Goal: Information Seeking & Learning: Find contact information

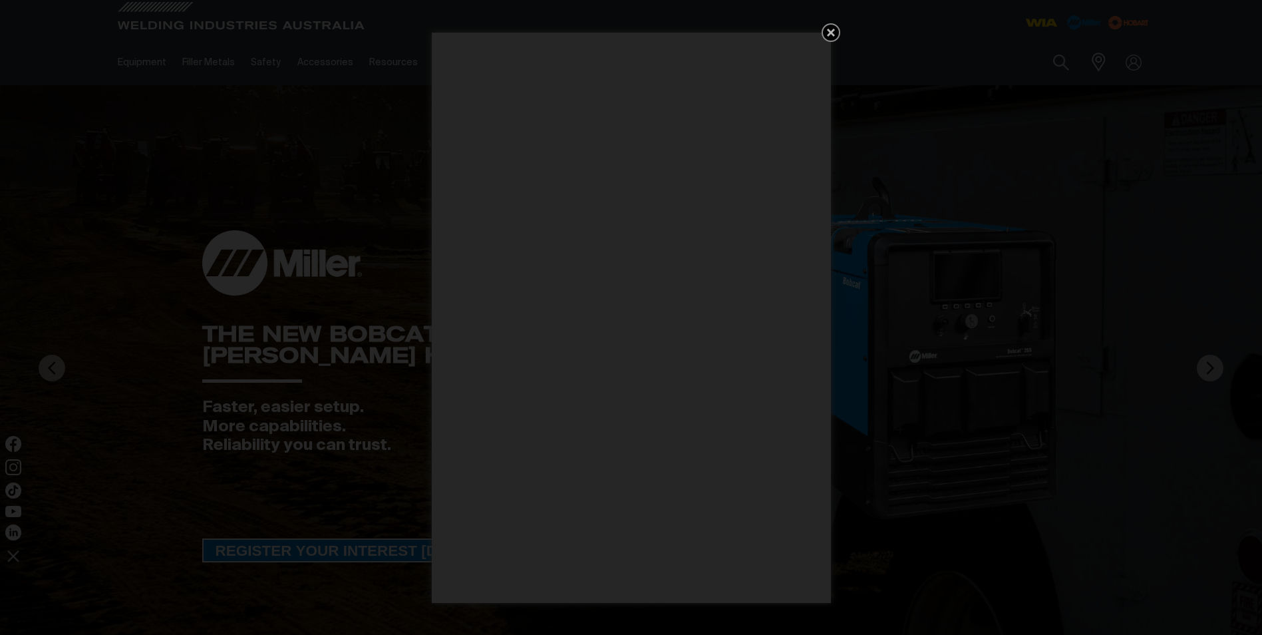
click at [834, 29] on icon "Get 5 WIA Welding Guides Free!" at bounding box center [831, 33] width 16 height 16
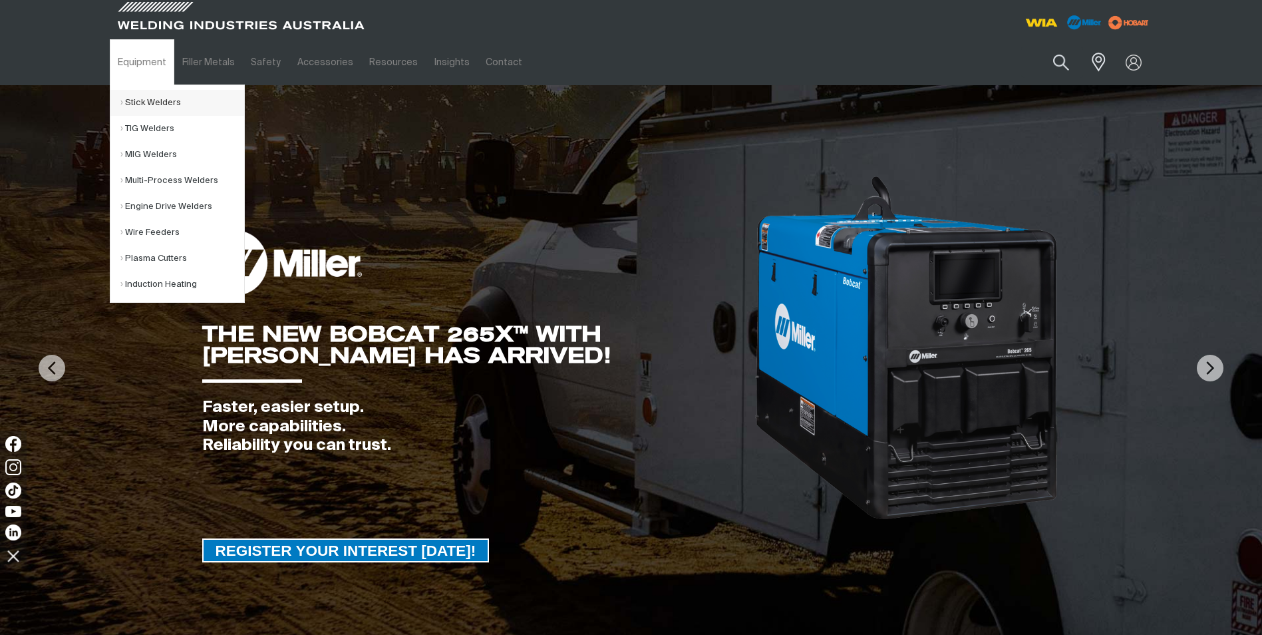
click at [156, 98] on link "Stick Welders" at bounding box center [182, 103] width 124 height 26
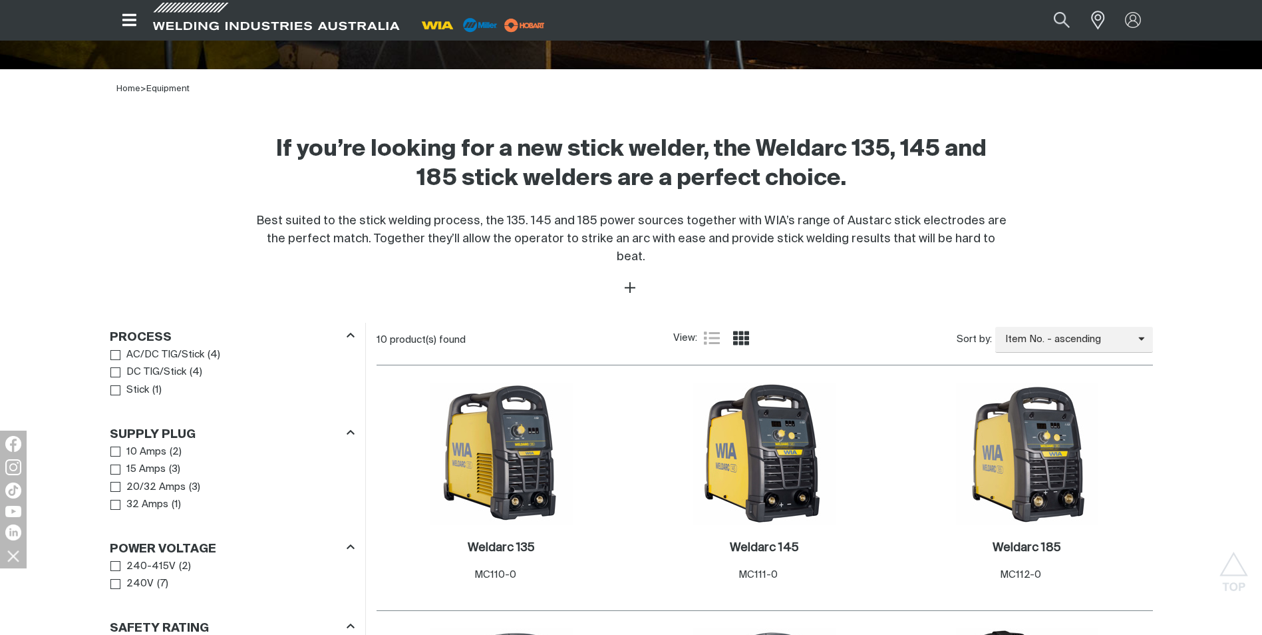
scroll to position [133, 0]
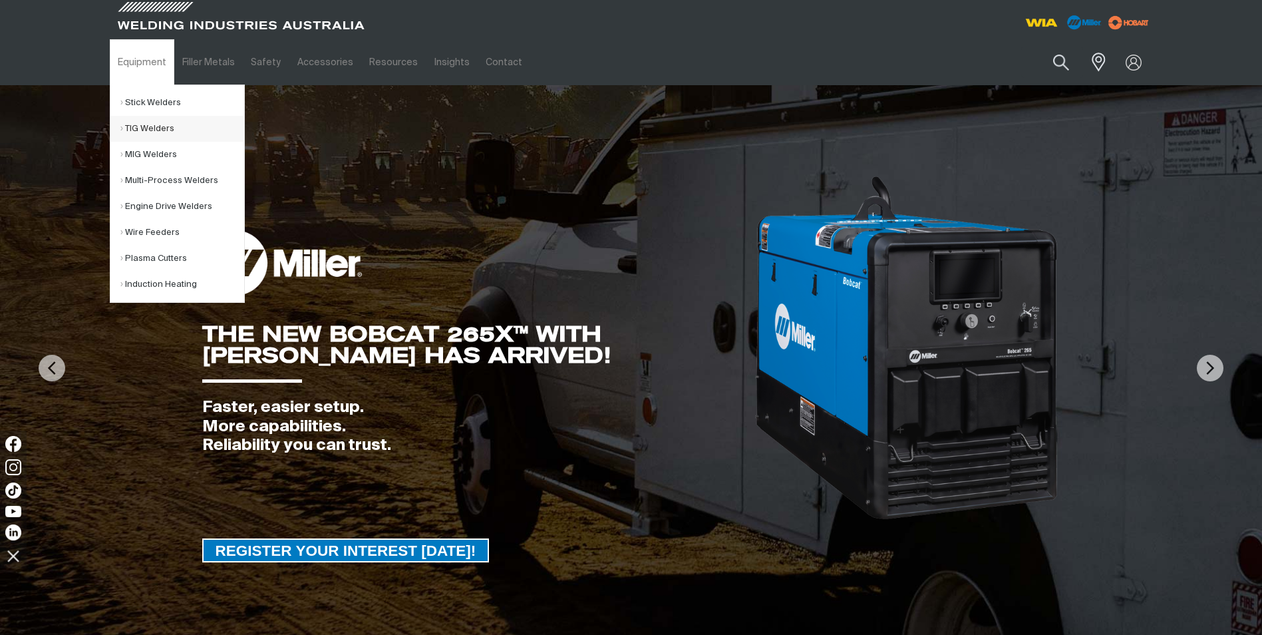
click at [150, 132] on link "TIG Welders" at bounding box center [182, 129] width 124 height 26
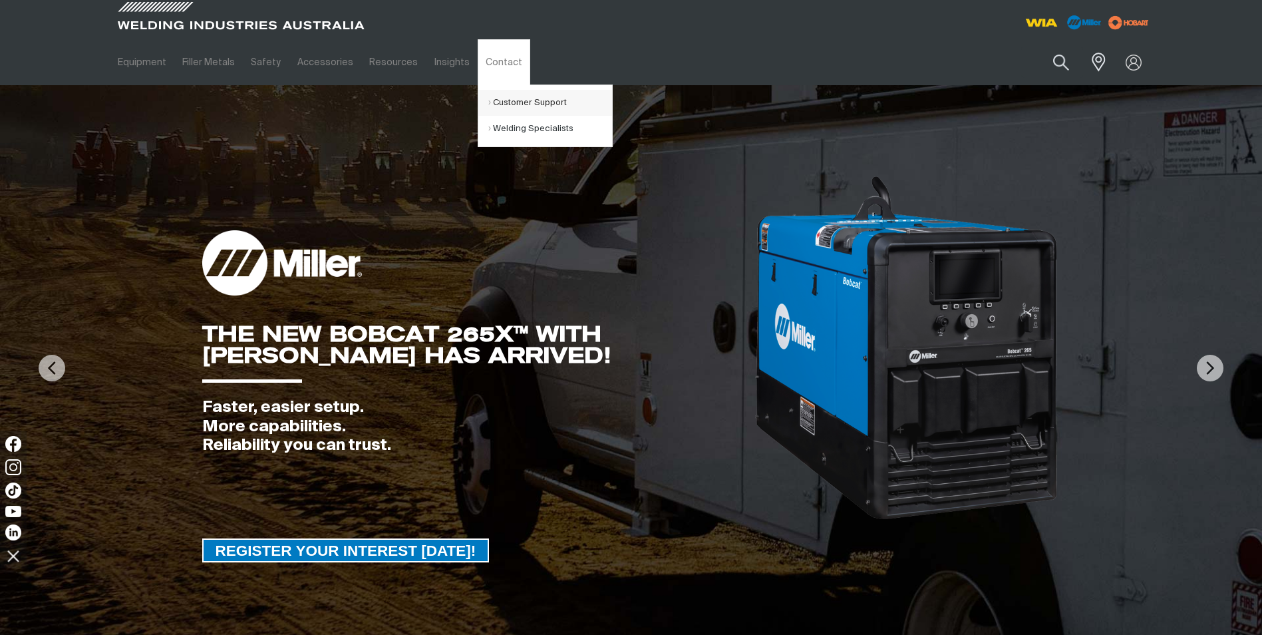
click at [500, 103] on link "Customer Support" at bounding box center [550, 103] width 124 height 26
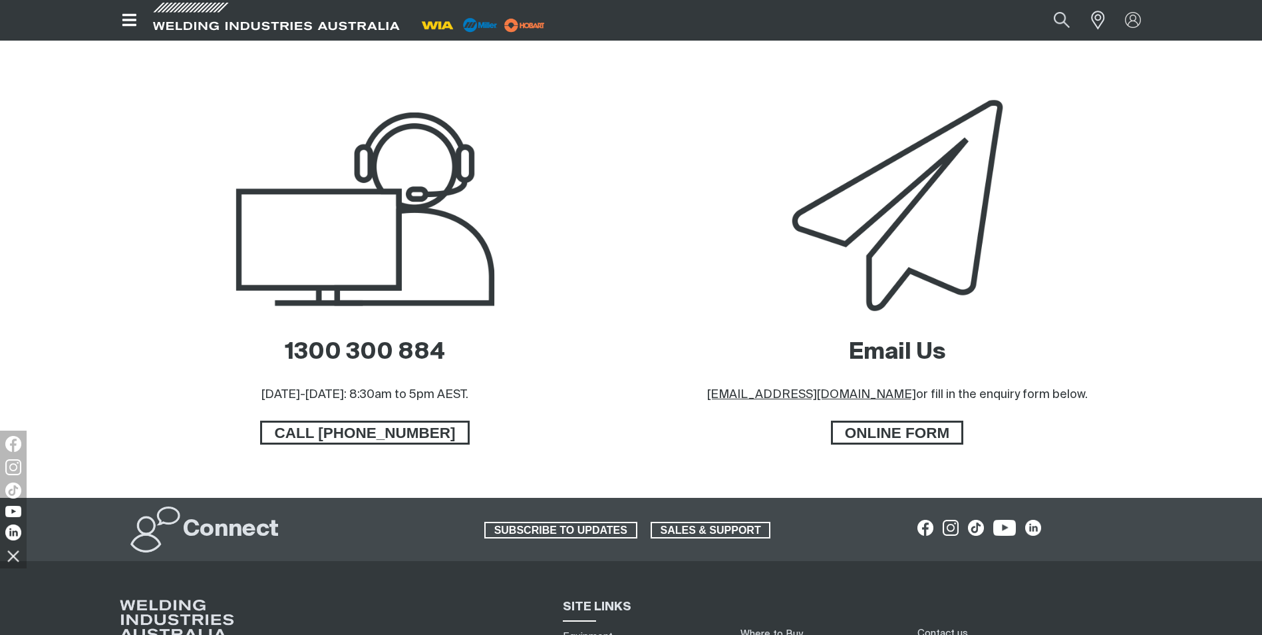
scroll to position [599, 0]
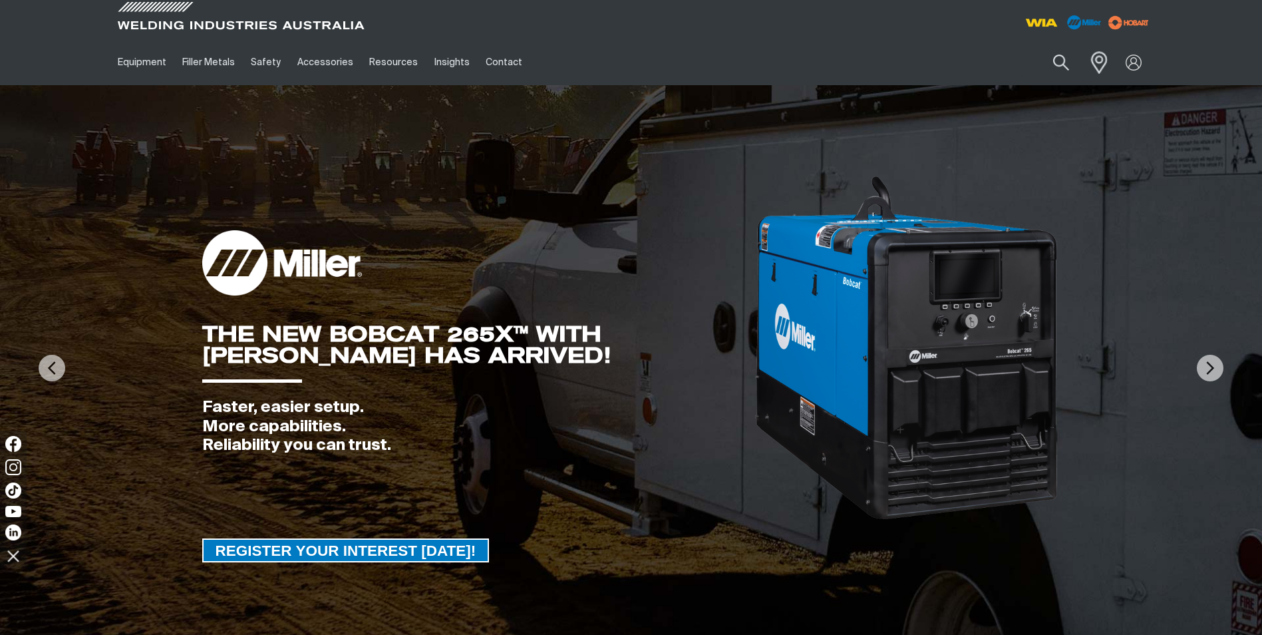
click at [1098, 61] on span at bounding box center [1095, 62] width 29 height 27
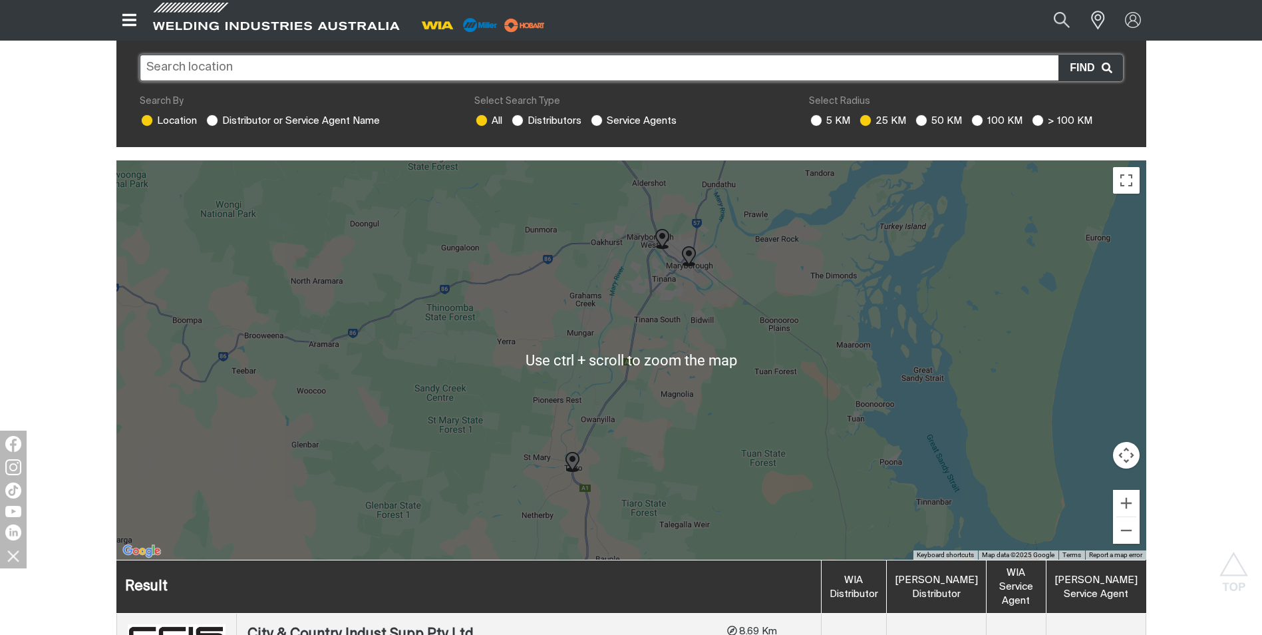
scroll to position [266, 0]
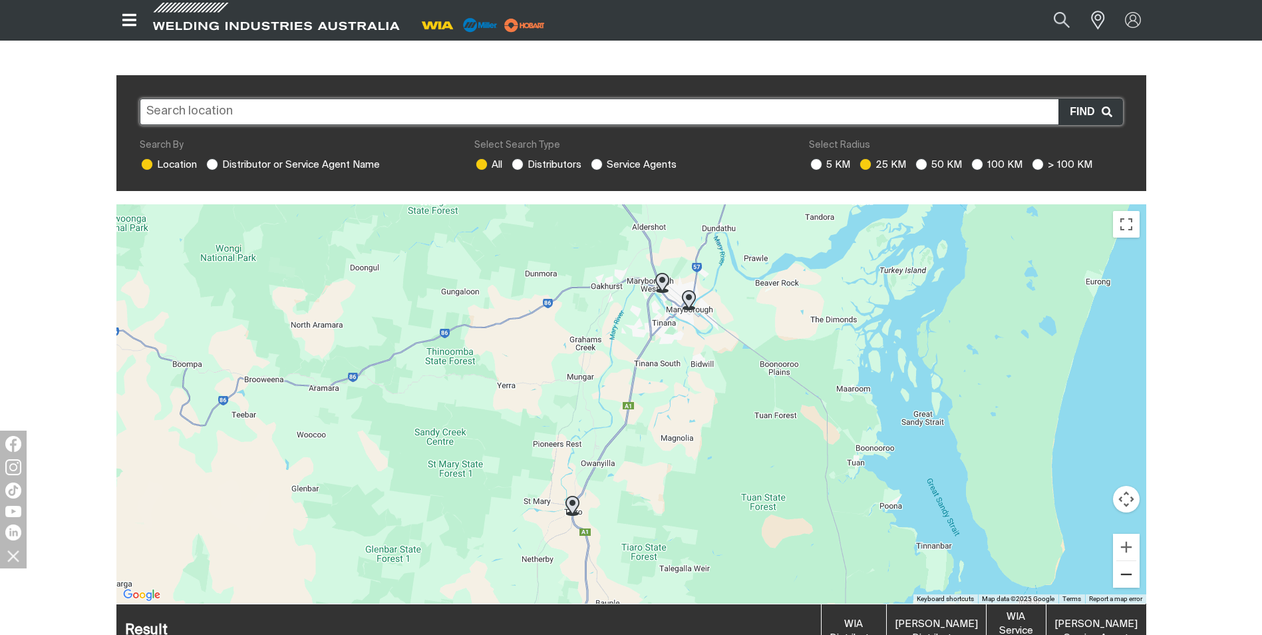
click at [1127, 561] on button "Zoom out" at bounding box center [1126, 574] width 27 height 27
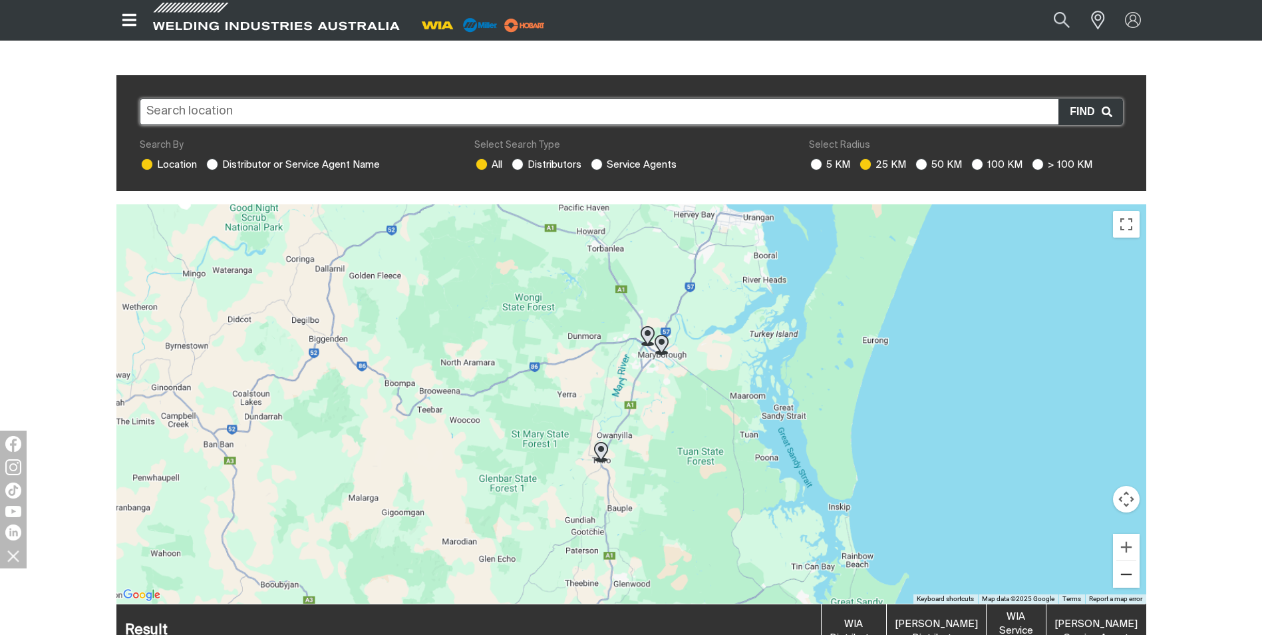
click at [1127, 561] on button "Zoom out" at bounding box center [1126, 574] width 27 height 27
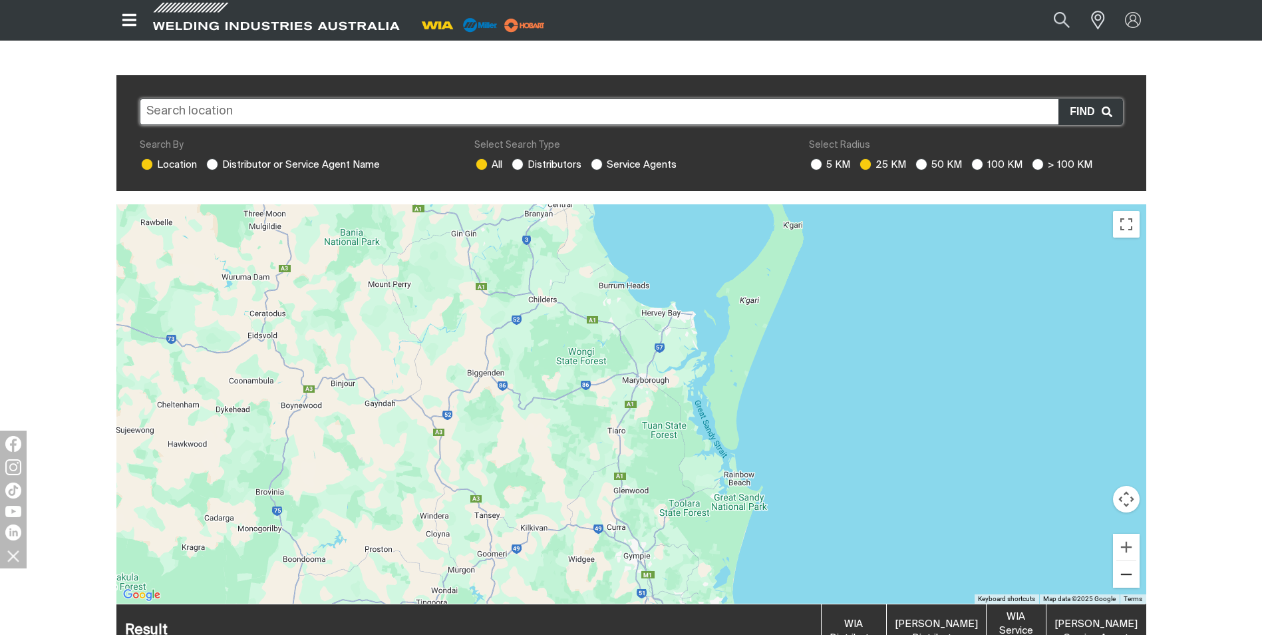
click at [1127, 561] on button "Zoom out" at bounding box center [1126, 574] width 27 height 27
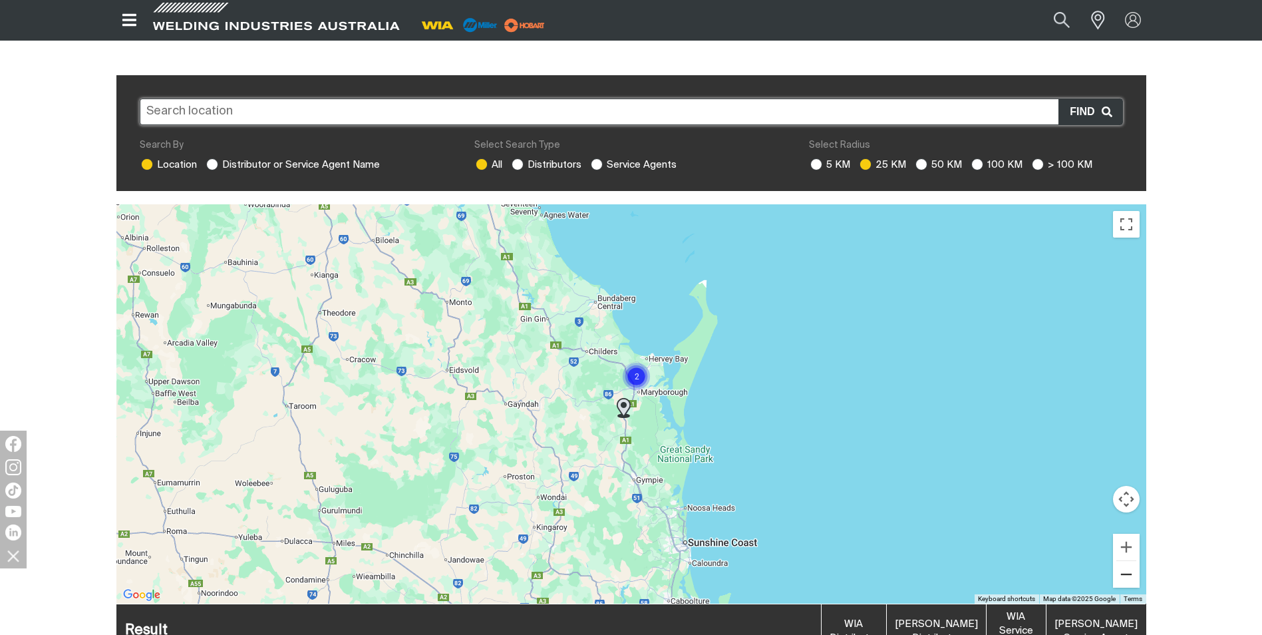
click at [1127, 561] on button "Zoom out" at bounding box center [1126, 574] width 27 height 27
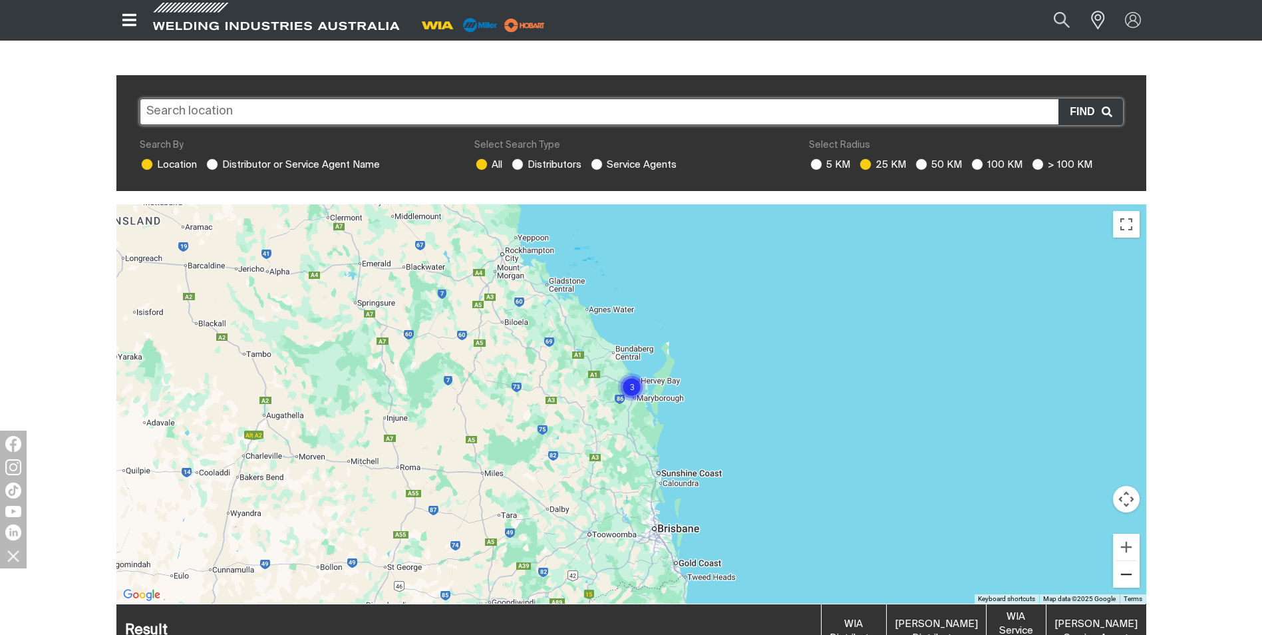
click at [1127, 561] on button "Zoom out" at bounding box center [1126, 574] width 27 height 27
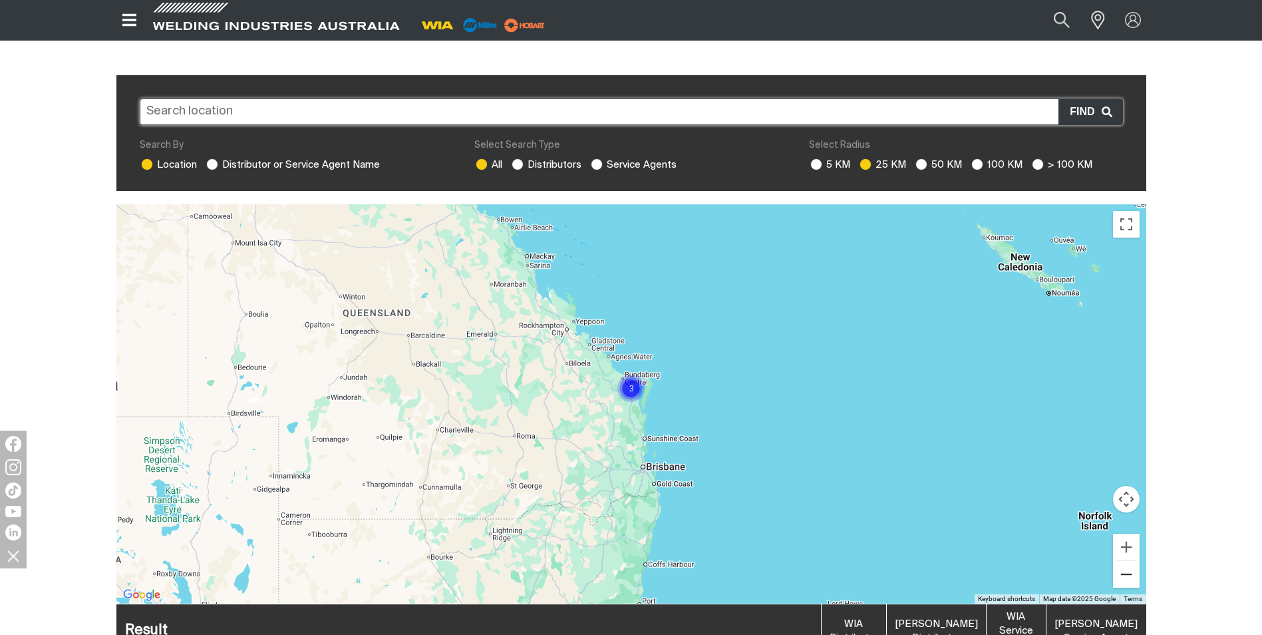
click at [1127, 561] on button "Zoom out" at bounding box center [1126, 574] width 27 height 27
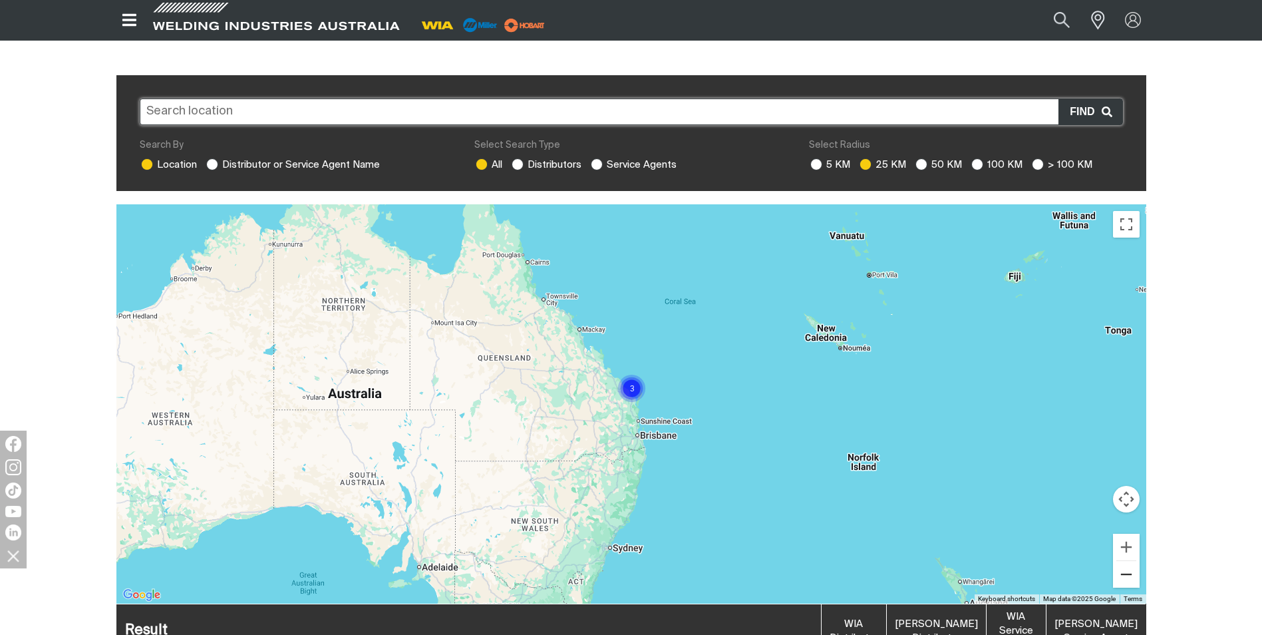
click at [1127, 561] on button "Zoom out" at bounding box center [1126, 574] width 27 height 27
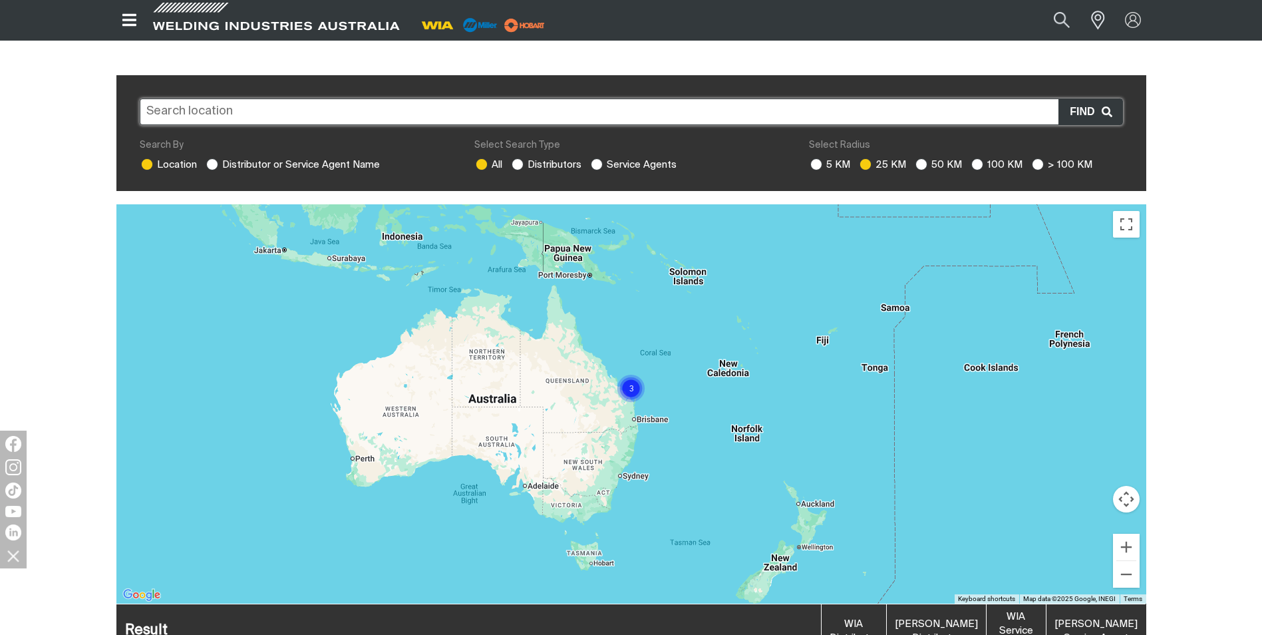
click at [572, 488] on div "To navigate, press the arrow keys." at bounding box center [631, 403] width 1030 height 399
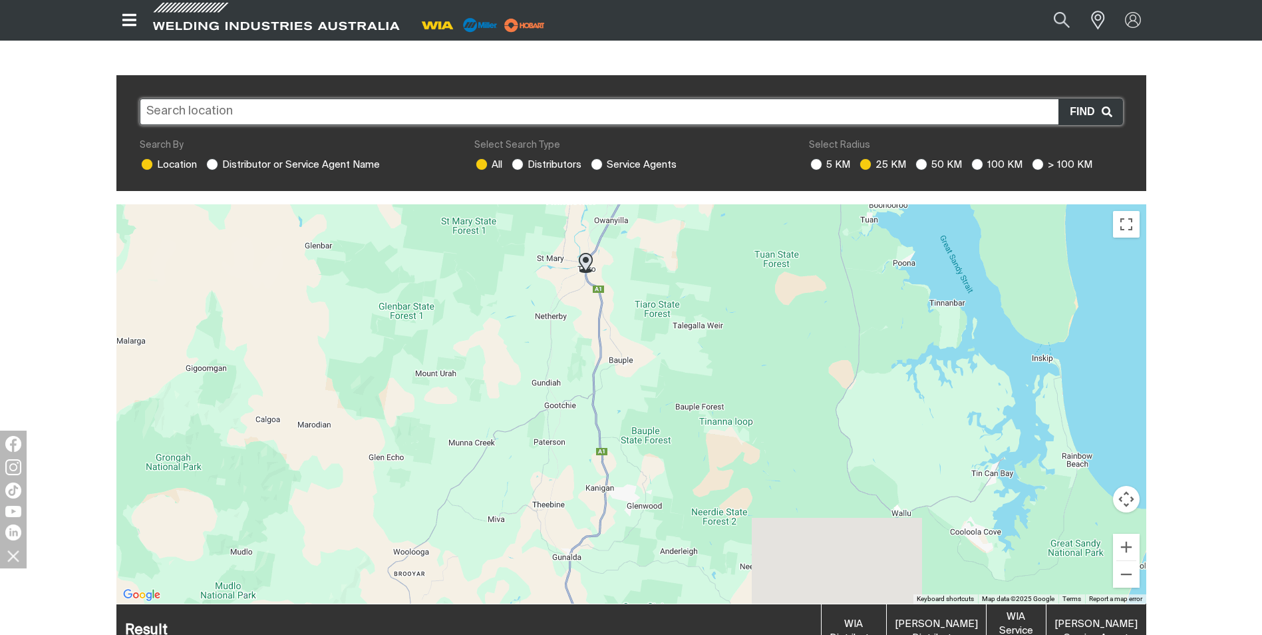
drag, startPoint x: 691, startPoint y: 530, endPoint x: 712, endPoint y: 317, distance: 213.9
click at [704, 281] on div "To navigate, press the arrow keys." at bounding box center [631, 403] width 1030 height 399
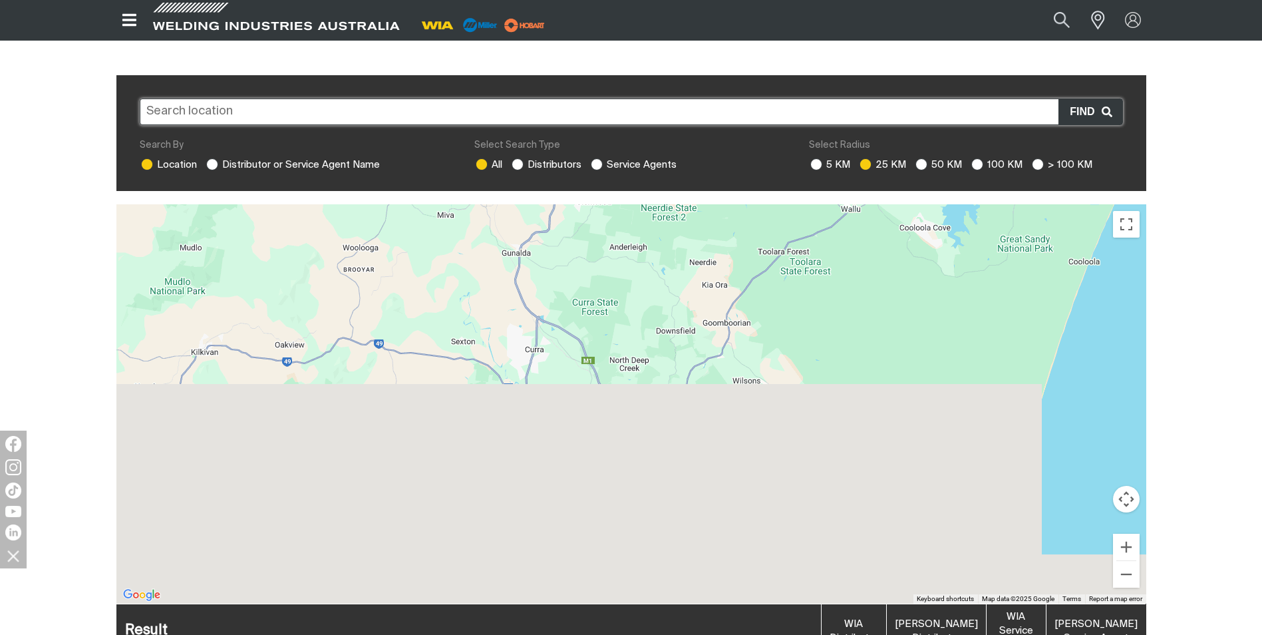
drag, startPoint x: 729, startPoint y: 530, endPoint x: 684, endPoint y: 248, distance: 285.7
click at [678, 226] on div "To navigate, press the arrow keys." at bounding box center [631, 403] width 1030 height 399
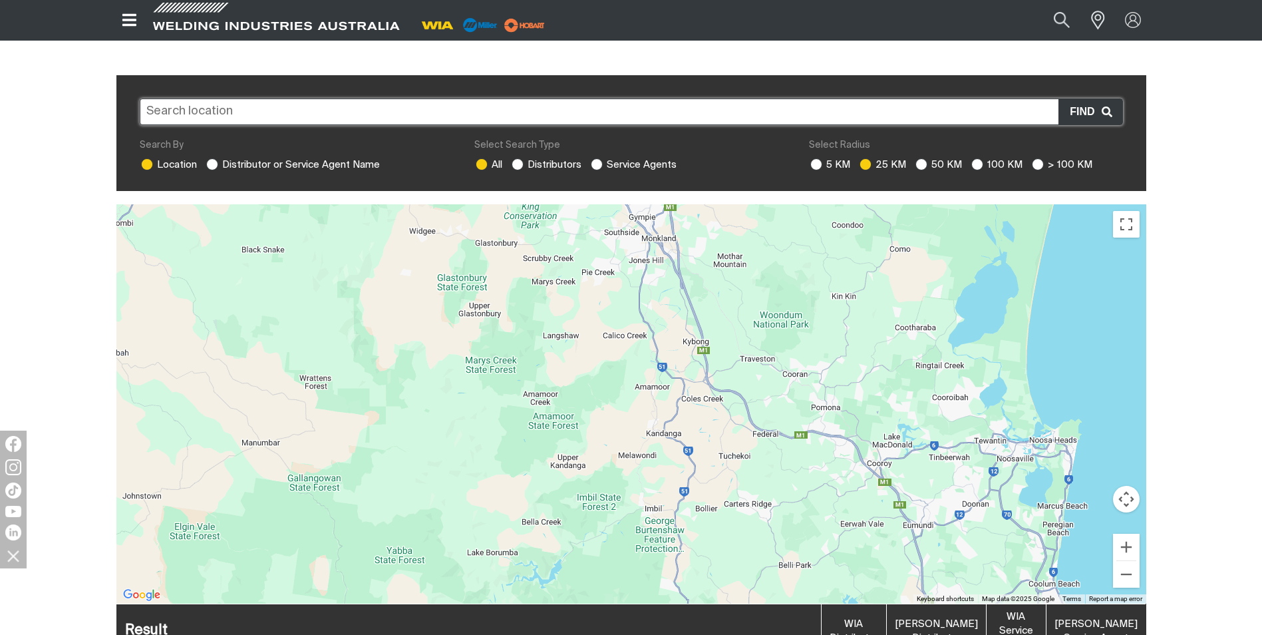
drag, startPoint x: 720, startPoint y: 524, endPoint x: 748, endPoint y: 323, distance: 202.8
click at [748, 323] on div "To navigate, press the arrow keys." at bounding box center [631, 403] width 1030 height 399
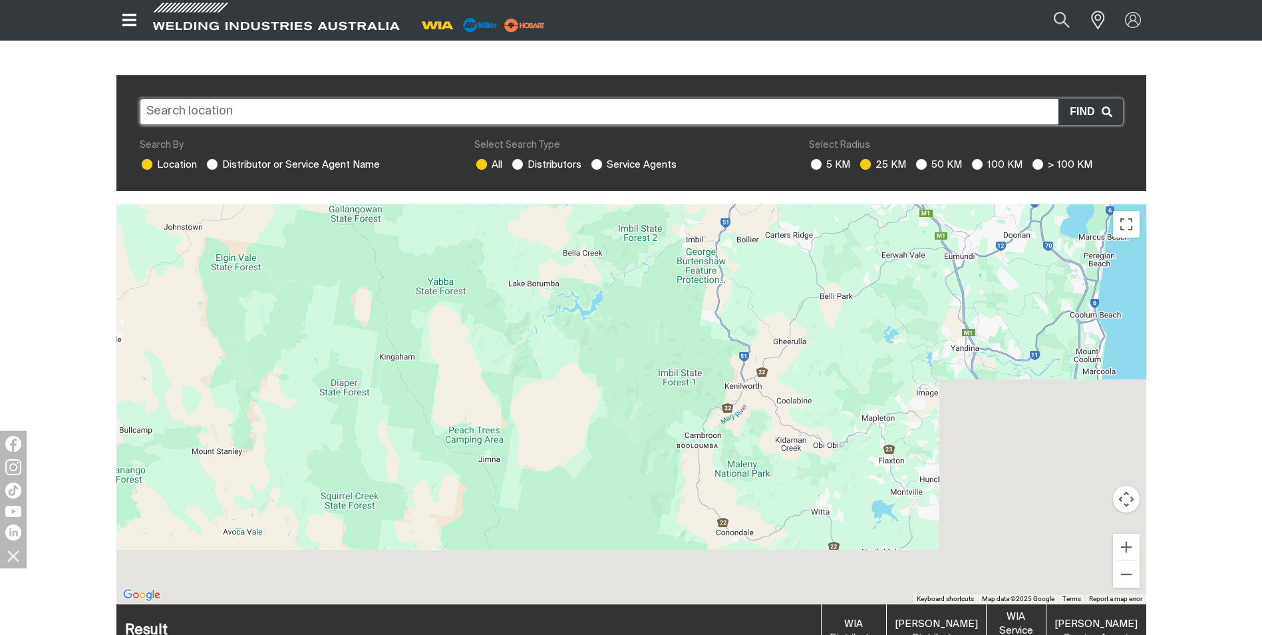
drag, startPoint x: 609, startPoint y: 524, endPoint x: 638, endPoint y: 206, distance: 318.7
click at [638, 206] on div "To navigate, press the arrow keys." at bounding box center [631, 403] width 1030 height 399
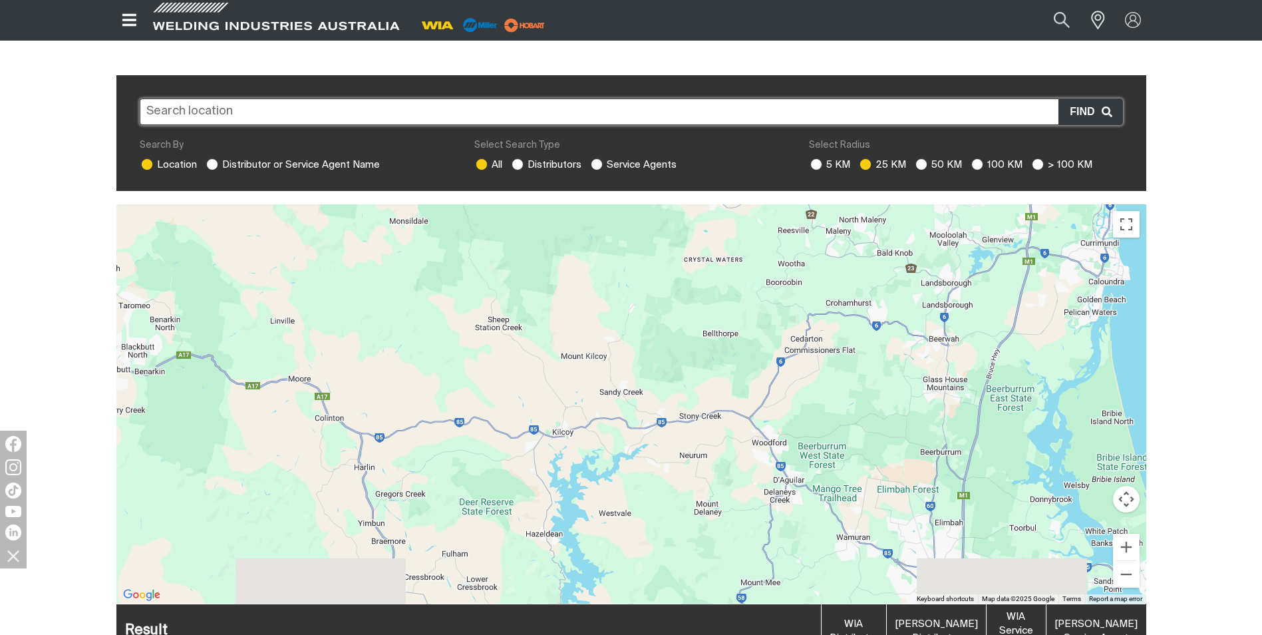
drag, startPoint x: 677, startPoint y: 522, endPoint x: 674, endPoint y: 260, distance: 262.1
click at [669, 254] on div "To navigate, press the arrow keys." at bounding box center [631, 403] width 1030 height 399
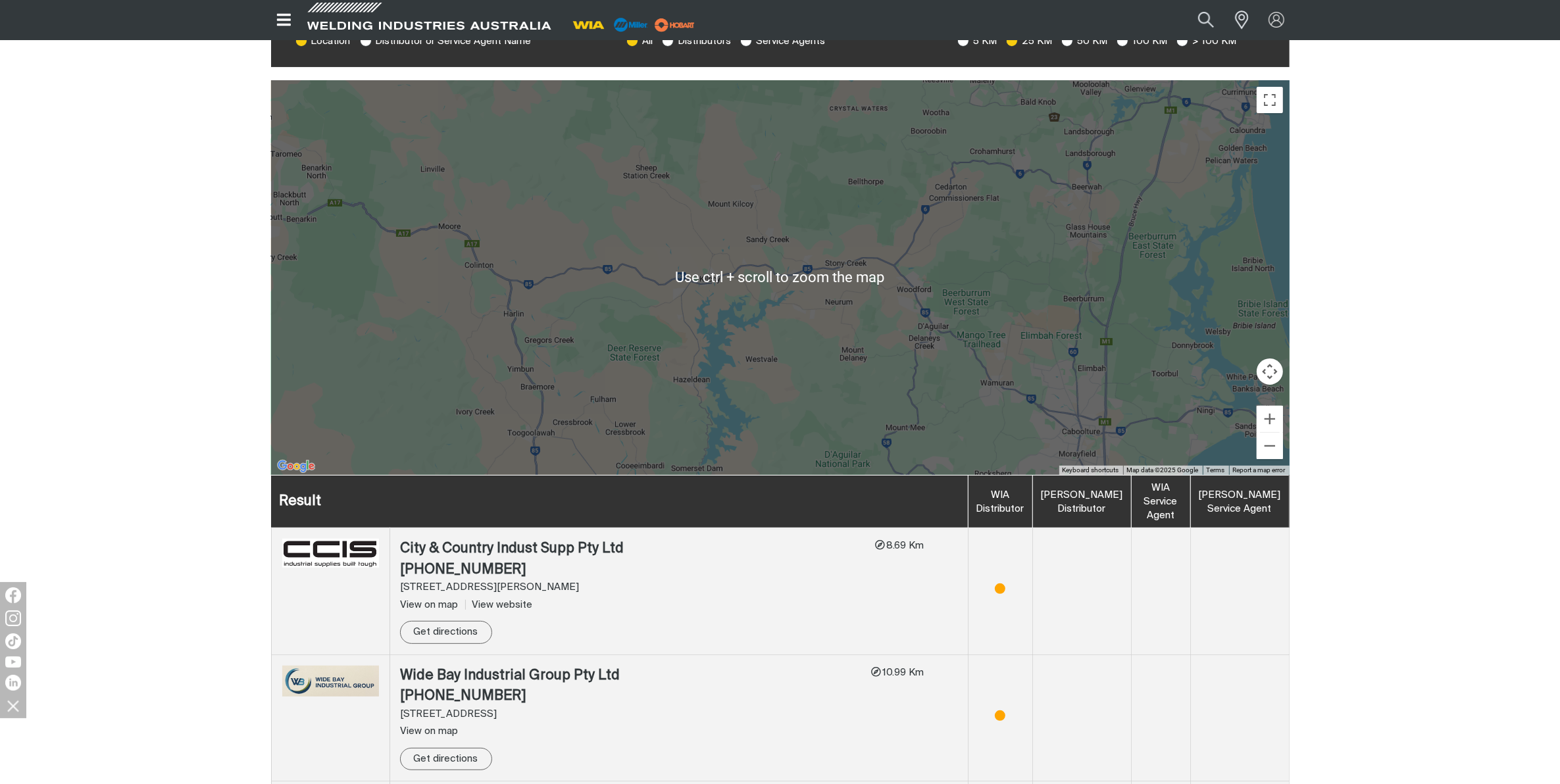
scroll to position [411, 0]
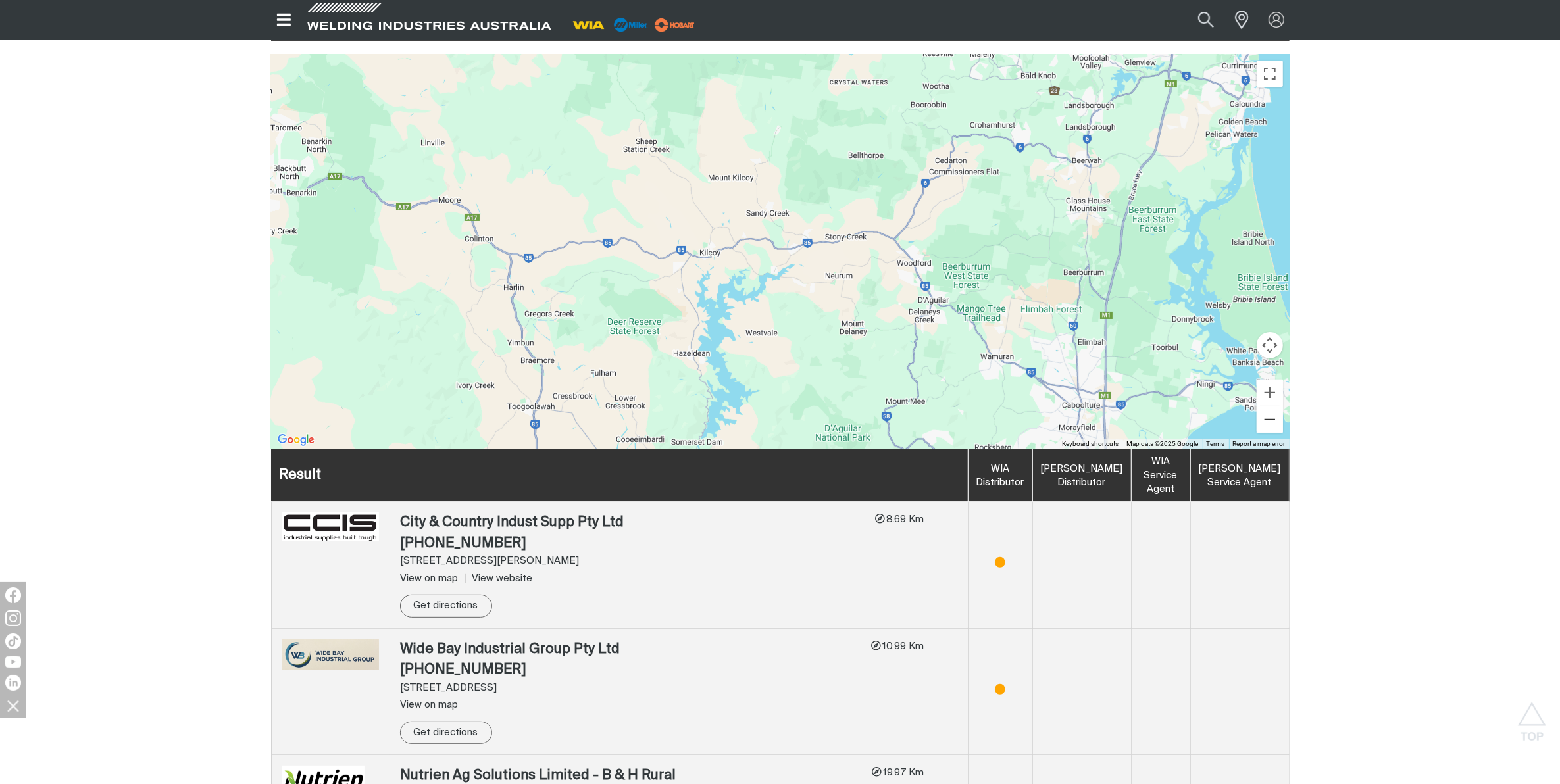
click at [1247, 406] on button "Zoom out" at bounding box center [1270, 419] width 27 height 27
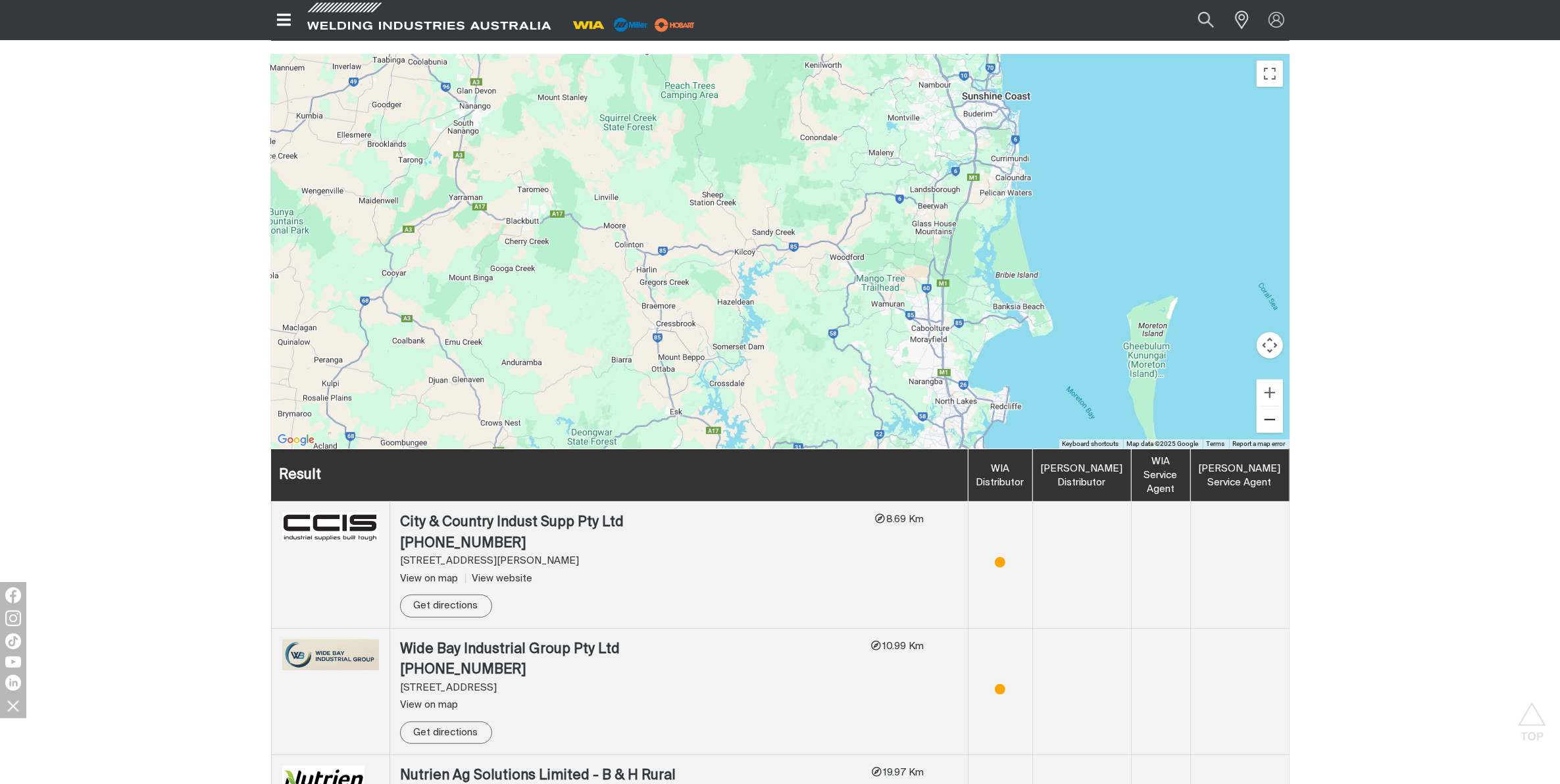
click at [1247, 406] on button "Zoom out" at bounding box center [1270, 419] width 27 height 27
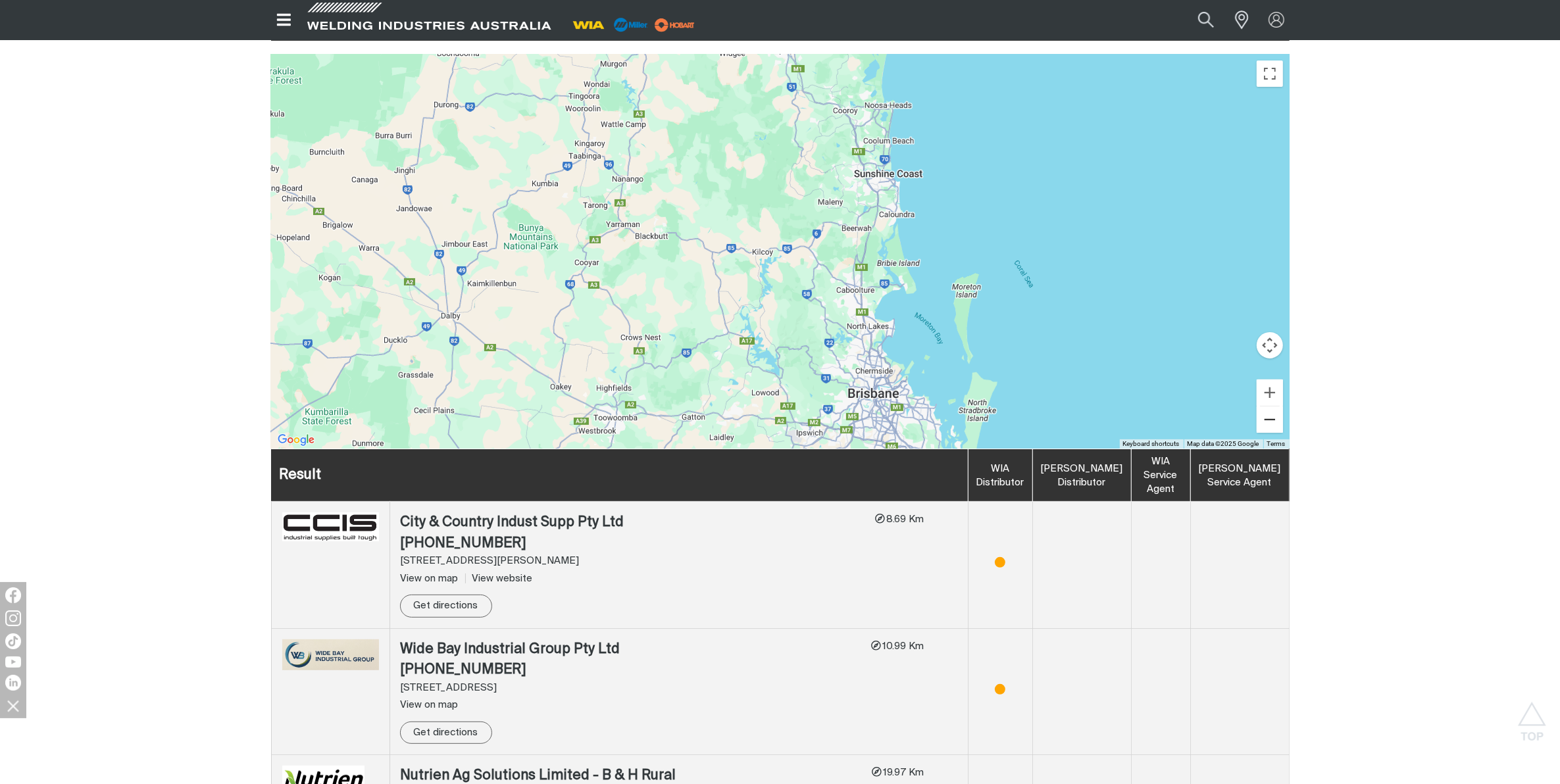
click at [1247, 406] on button "Zoom out" at bounding box center [1270, 419] width 27 height 27
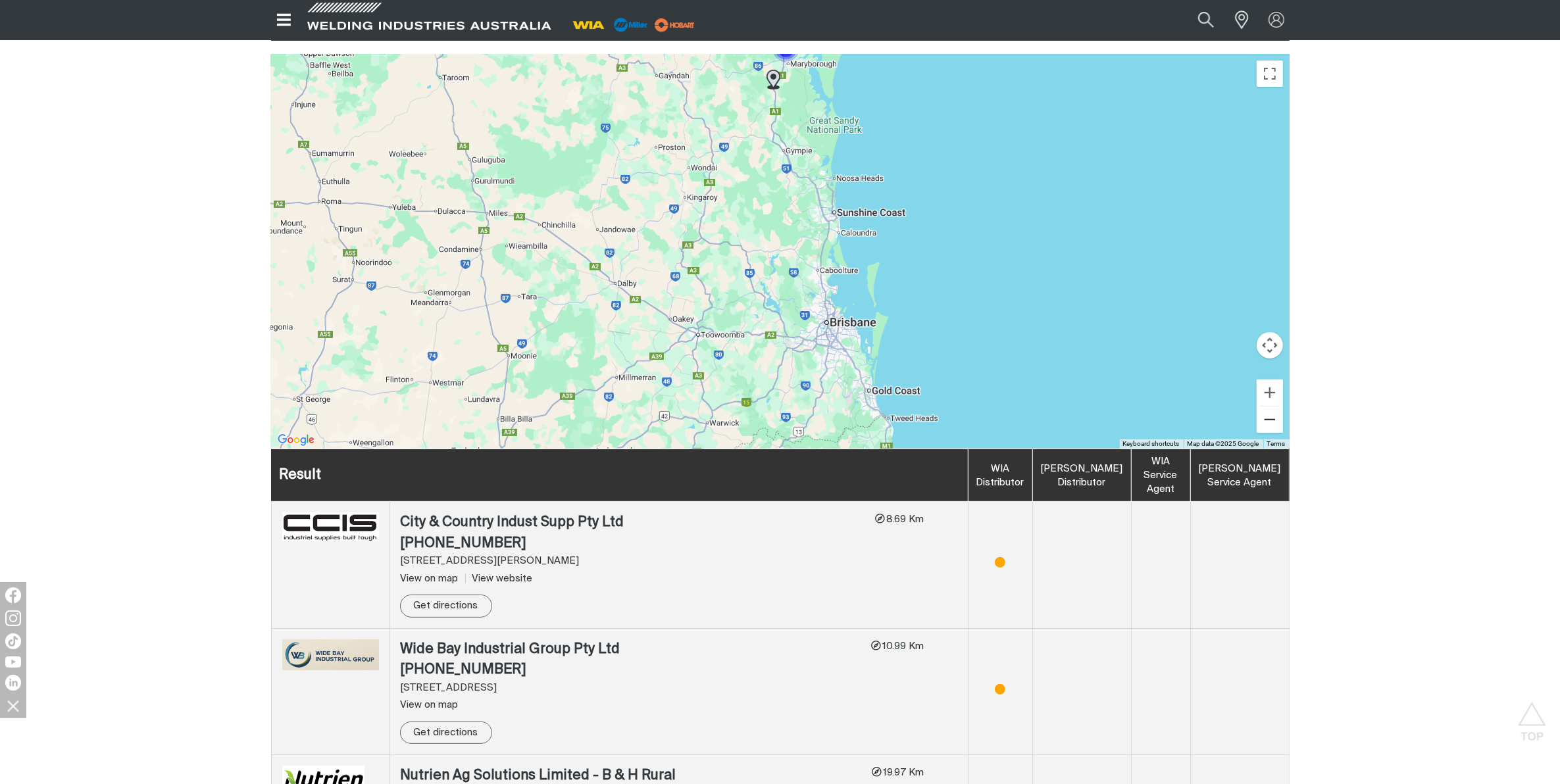
click at [1247, 406] on button "Zoom out" at bounding box center [1270, 419] width 27 height 27
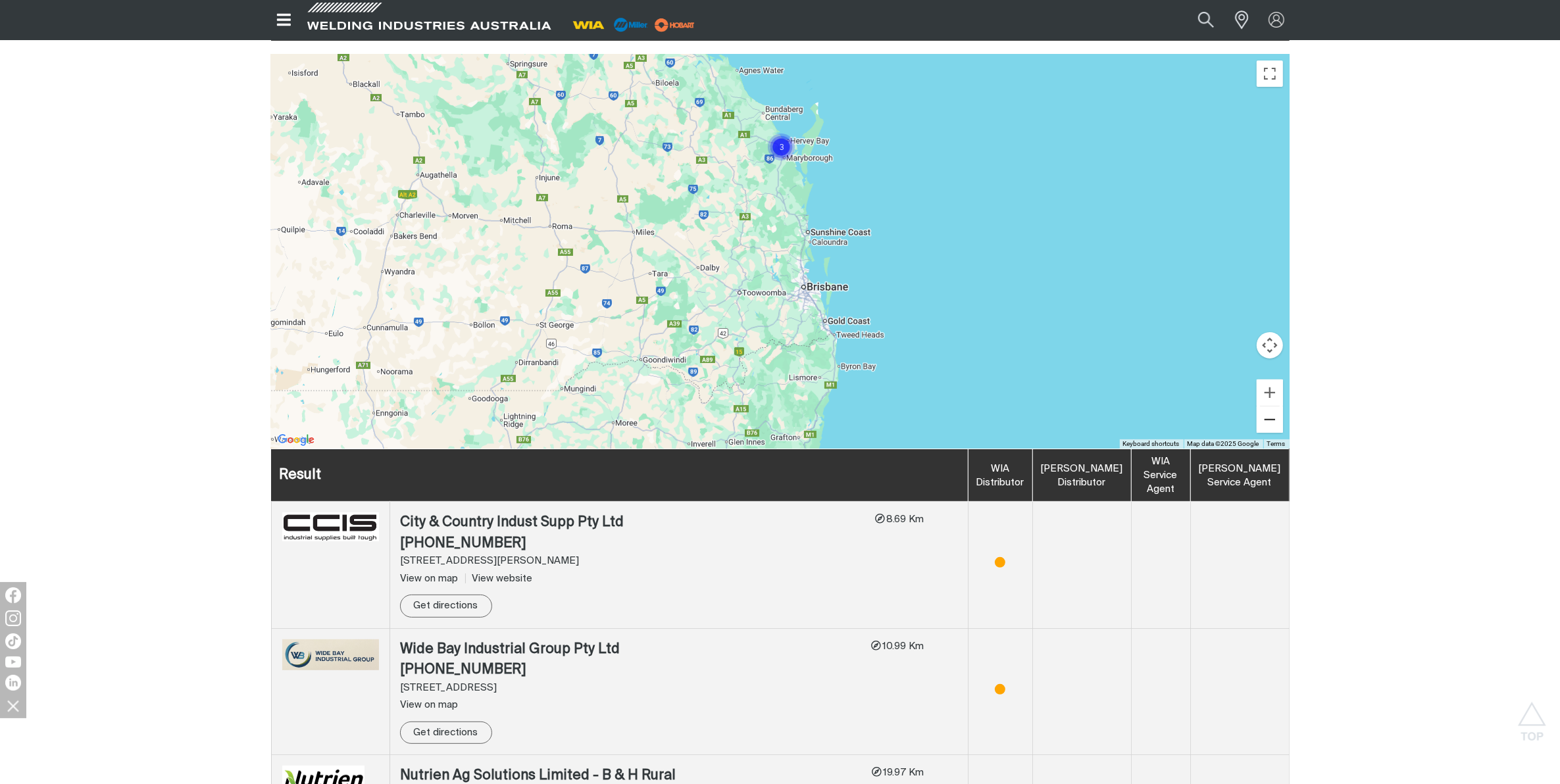
click at [1247, 406] on button "Zoom out" at bounding box center [1270, 419] width 27 height 27
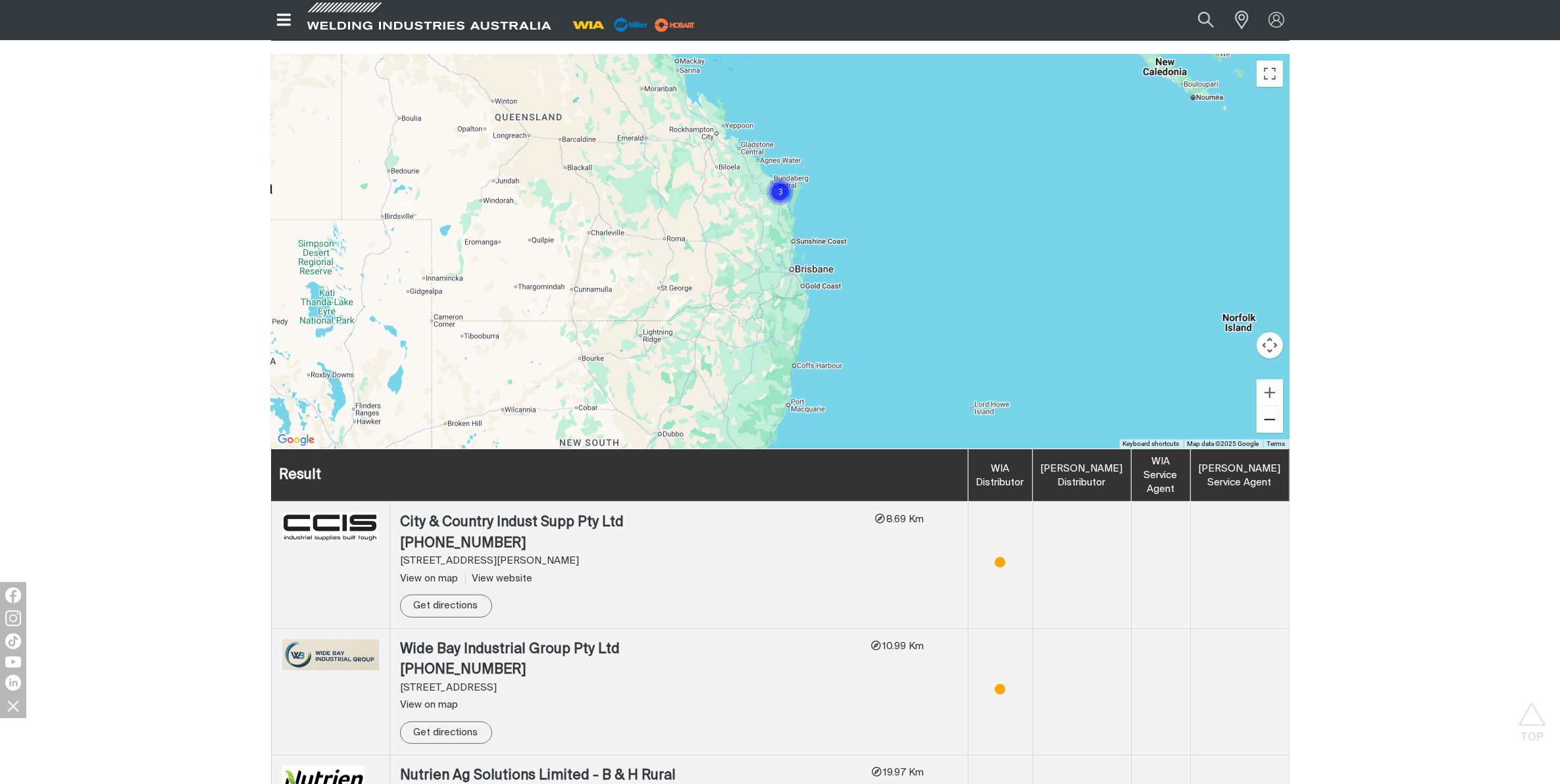
click at [1247, 406] on button "Zoom out" at bounding box center [1270, 419] width 27 height 27
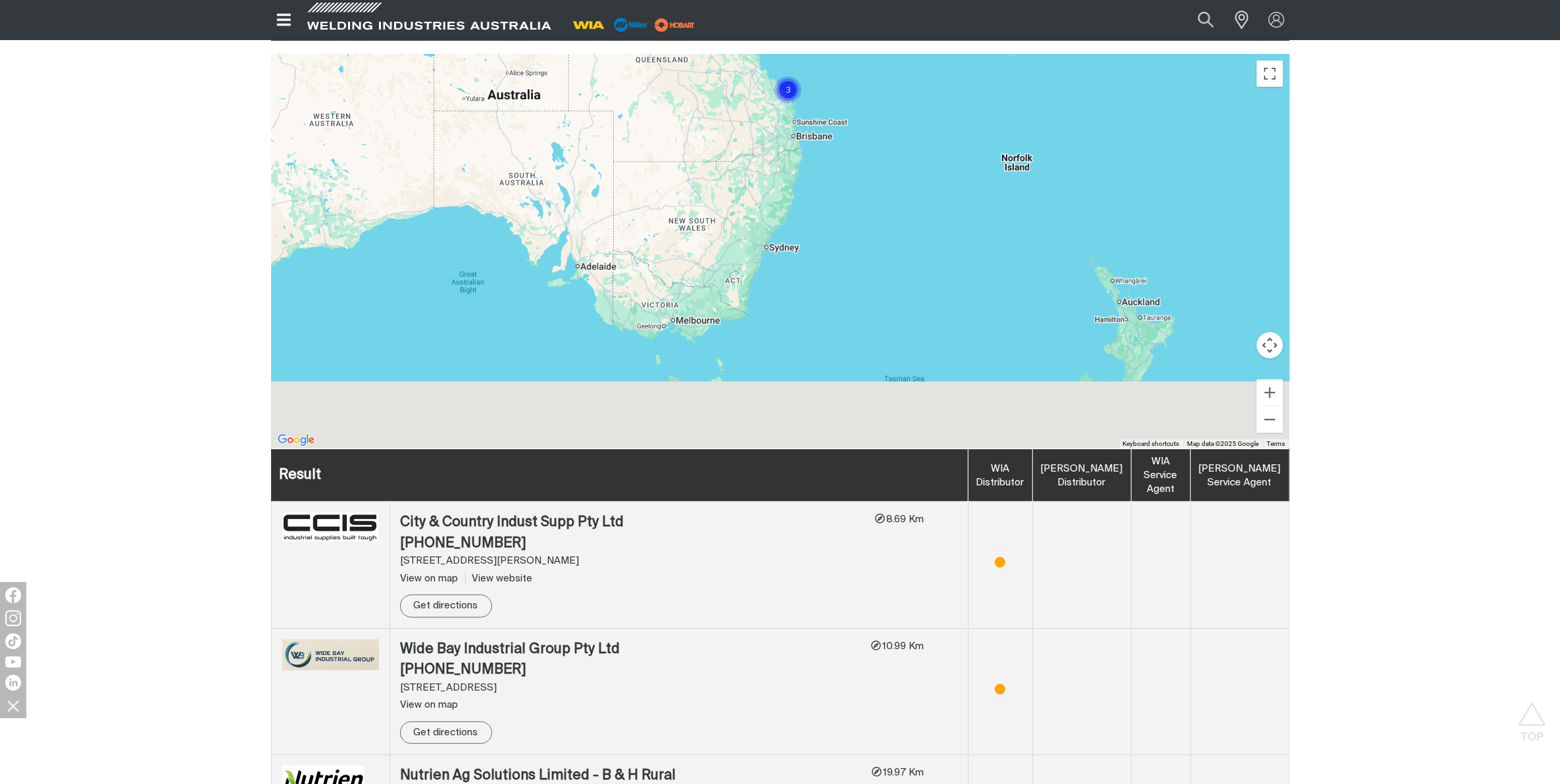
drag, startPoint x: 660, startPoint y: 344, endPoint x: 672, endPoint y: 202, distance: 142.5
click at [672, 202] on div "To navigate, press the arrow keys." at bounding box center [780, 251] width 1019 height 394
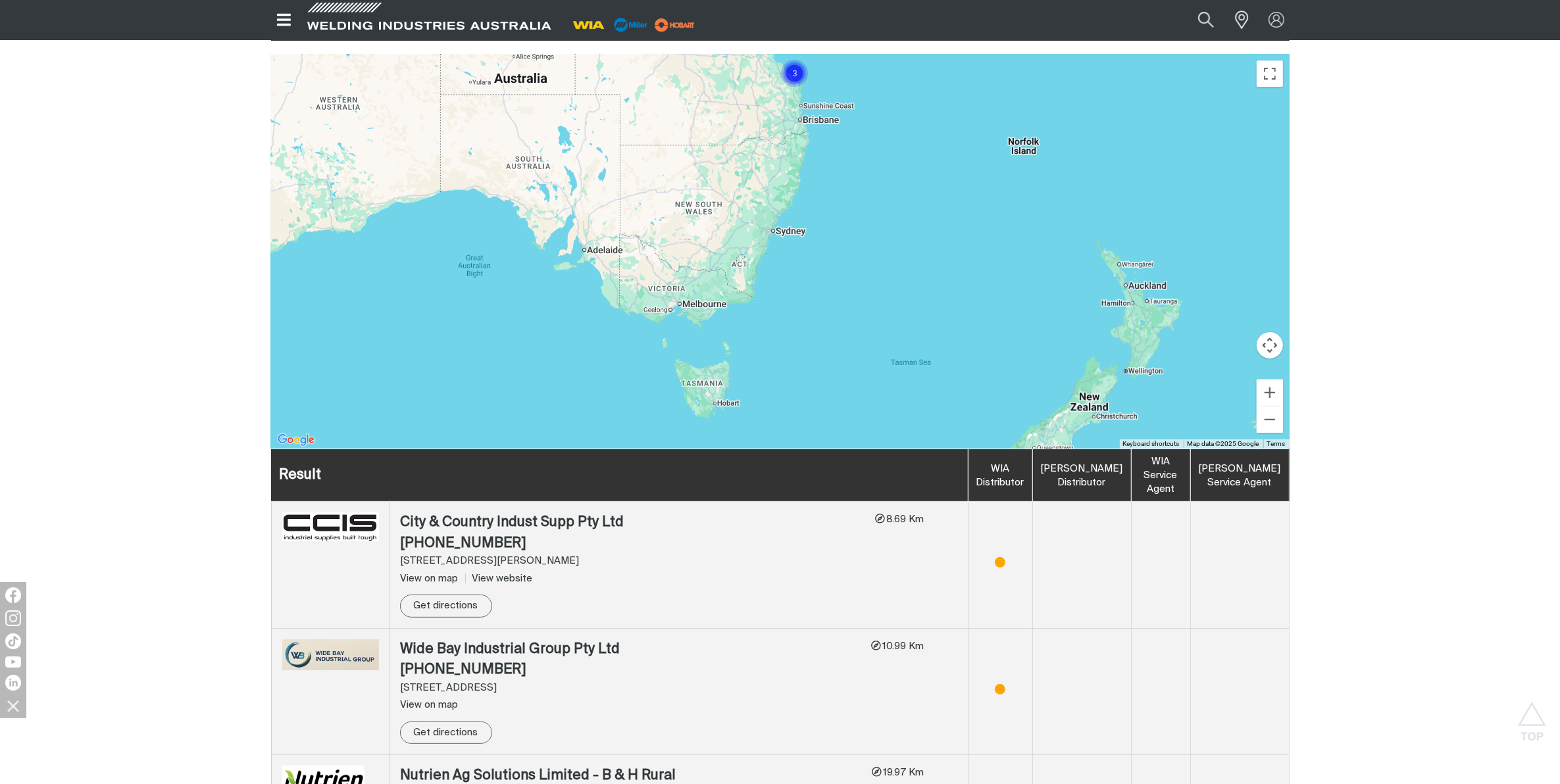
click at [678, 291] on div "To navigate, press the arrow keys." at bounding box center [780, 251] width 1019 height 394
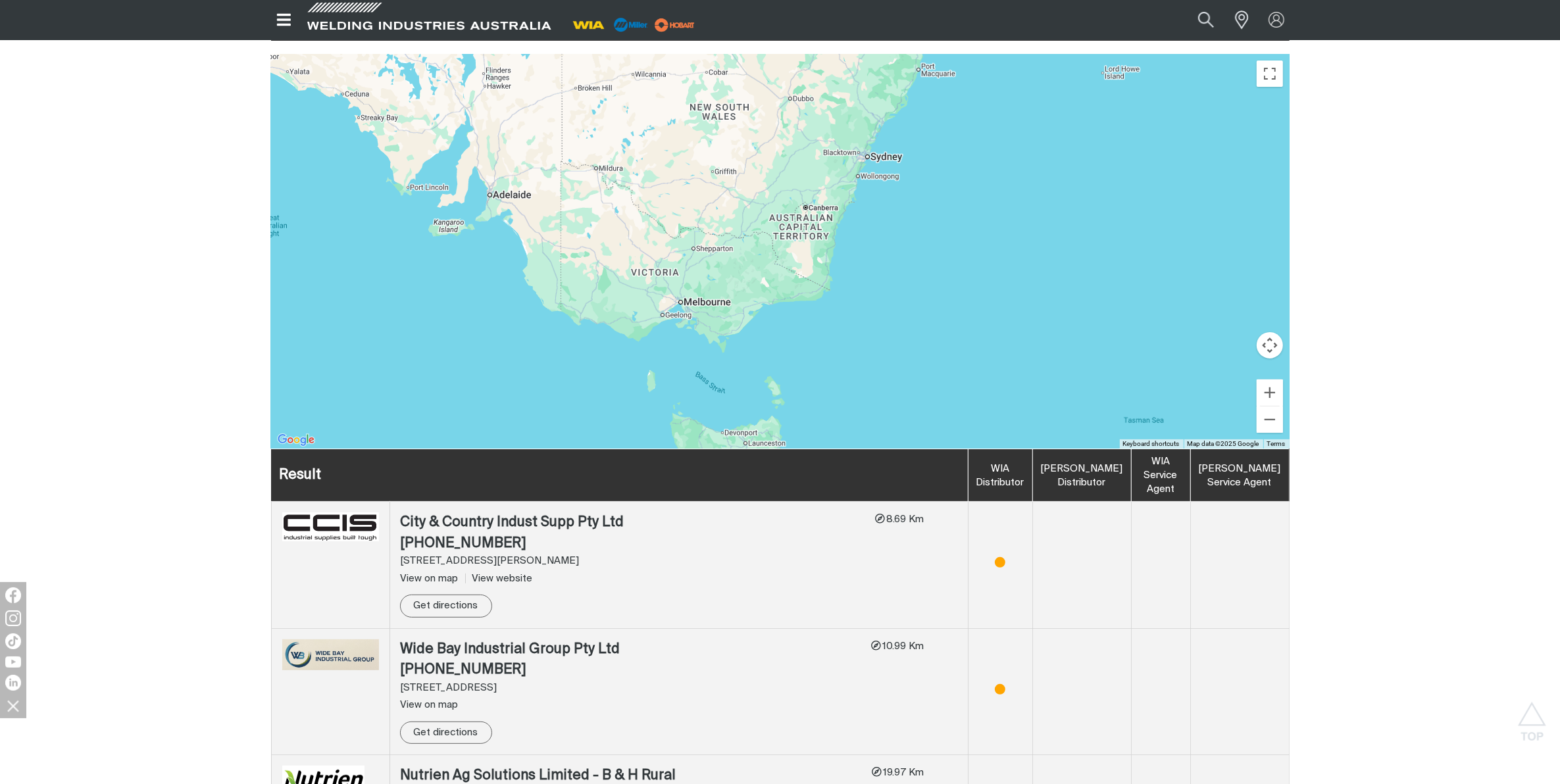
click at [678, 291] on div "To navigate, press the arrow keys." at bounding box center [780, 251] width 1019 height 394
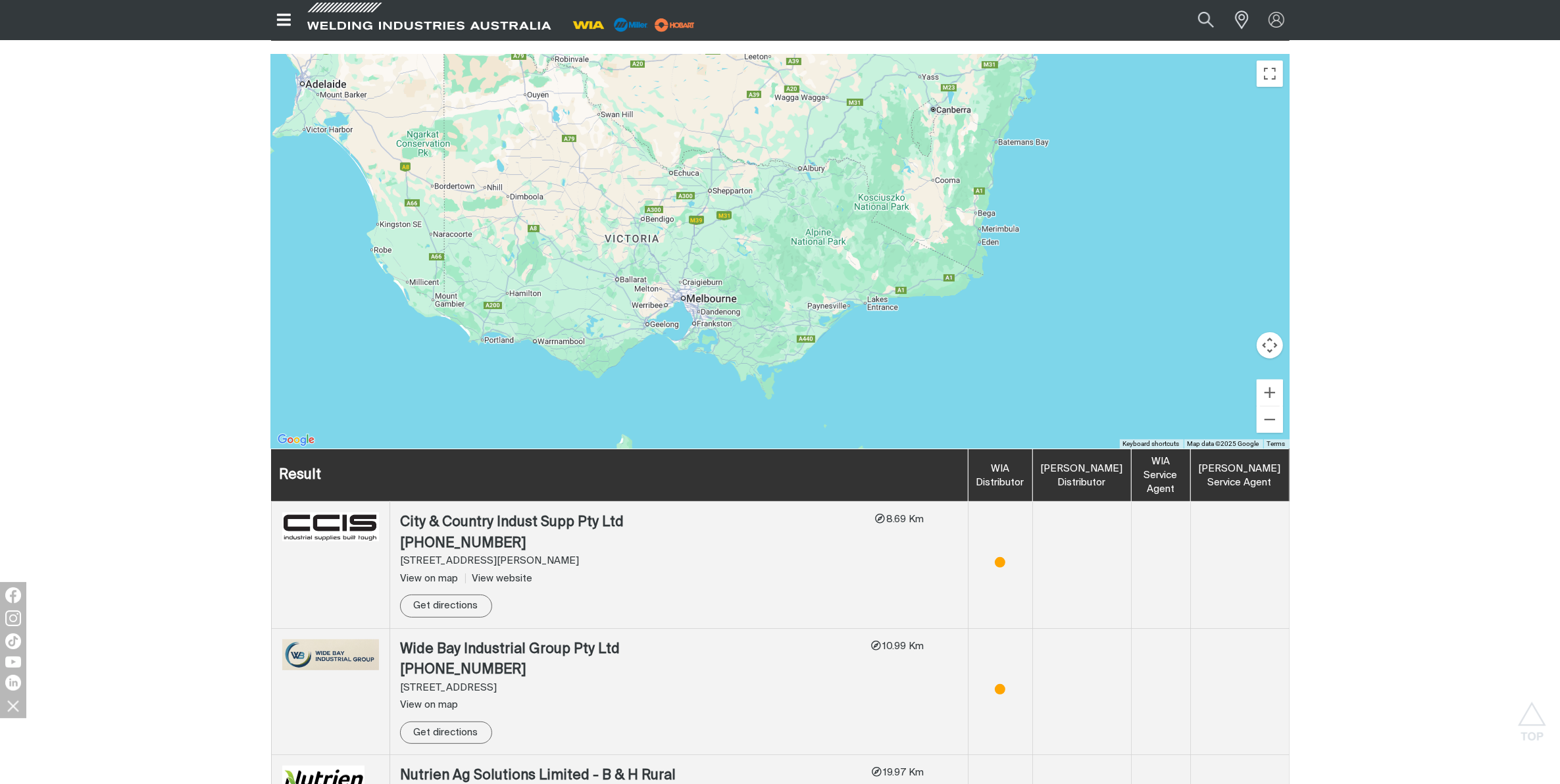
click at [678, 291] on div "To navigate, press the arrow keys." at bounding box center [780, 251] width 1019 height 394
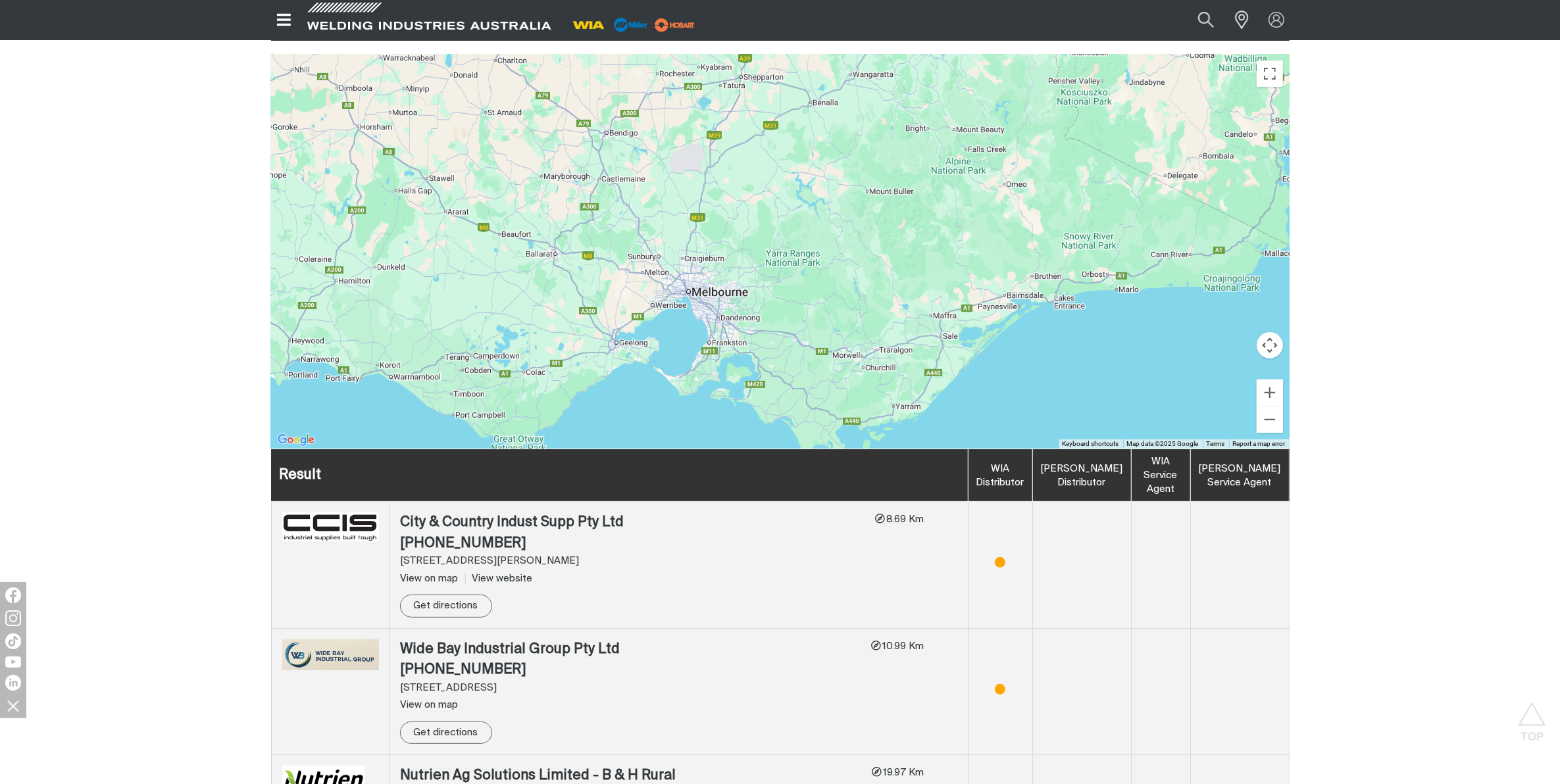
click at [678, 277] on div "To navigate, press the arrow keys." at bounding box center [780, 251] width 1019 height 394
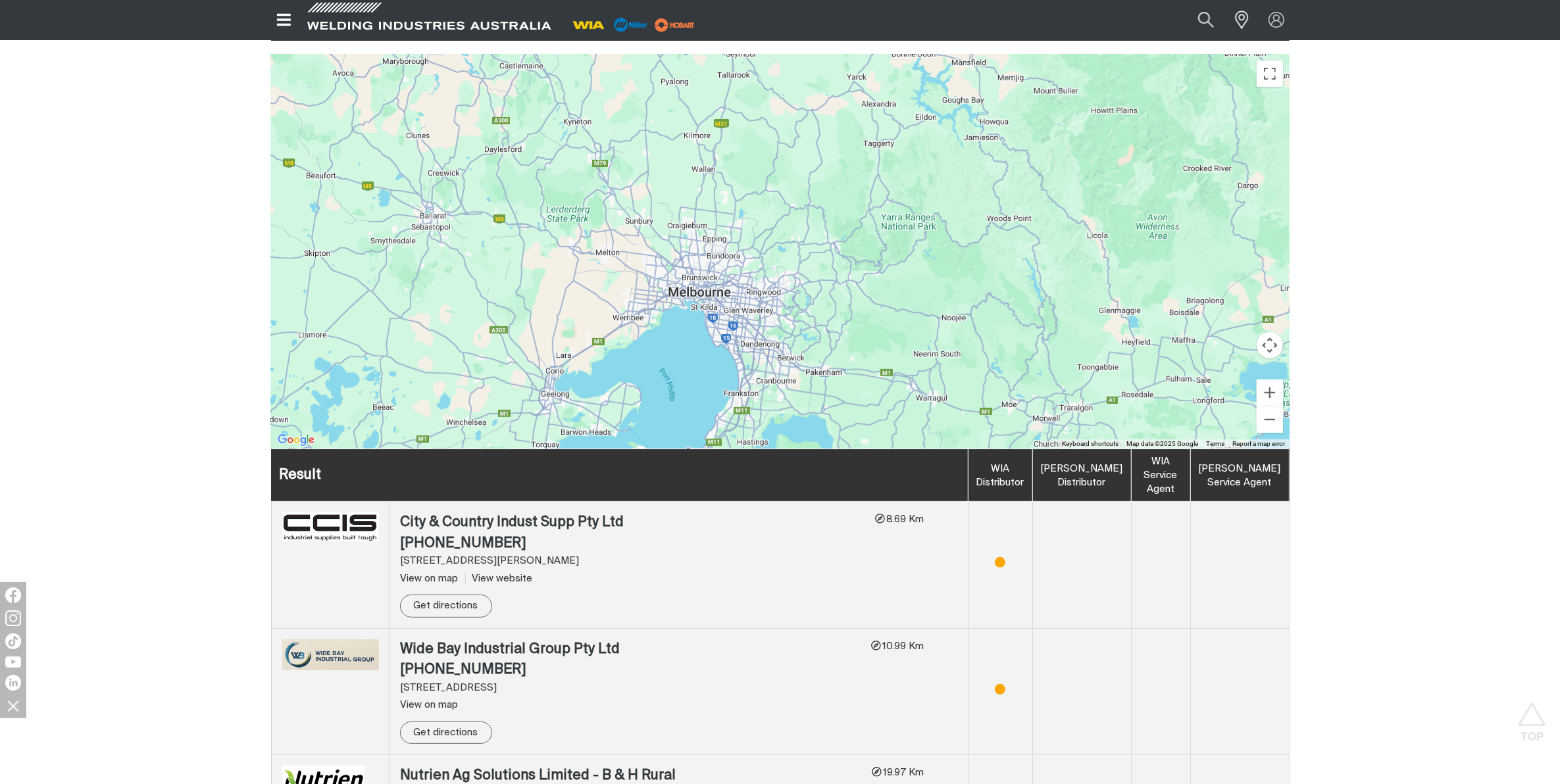
click at [702, 277] on div "To navigate, press the arrow keys." at bounding box center [780, 251] width 1019 height 394
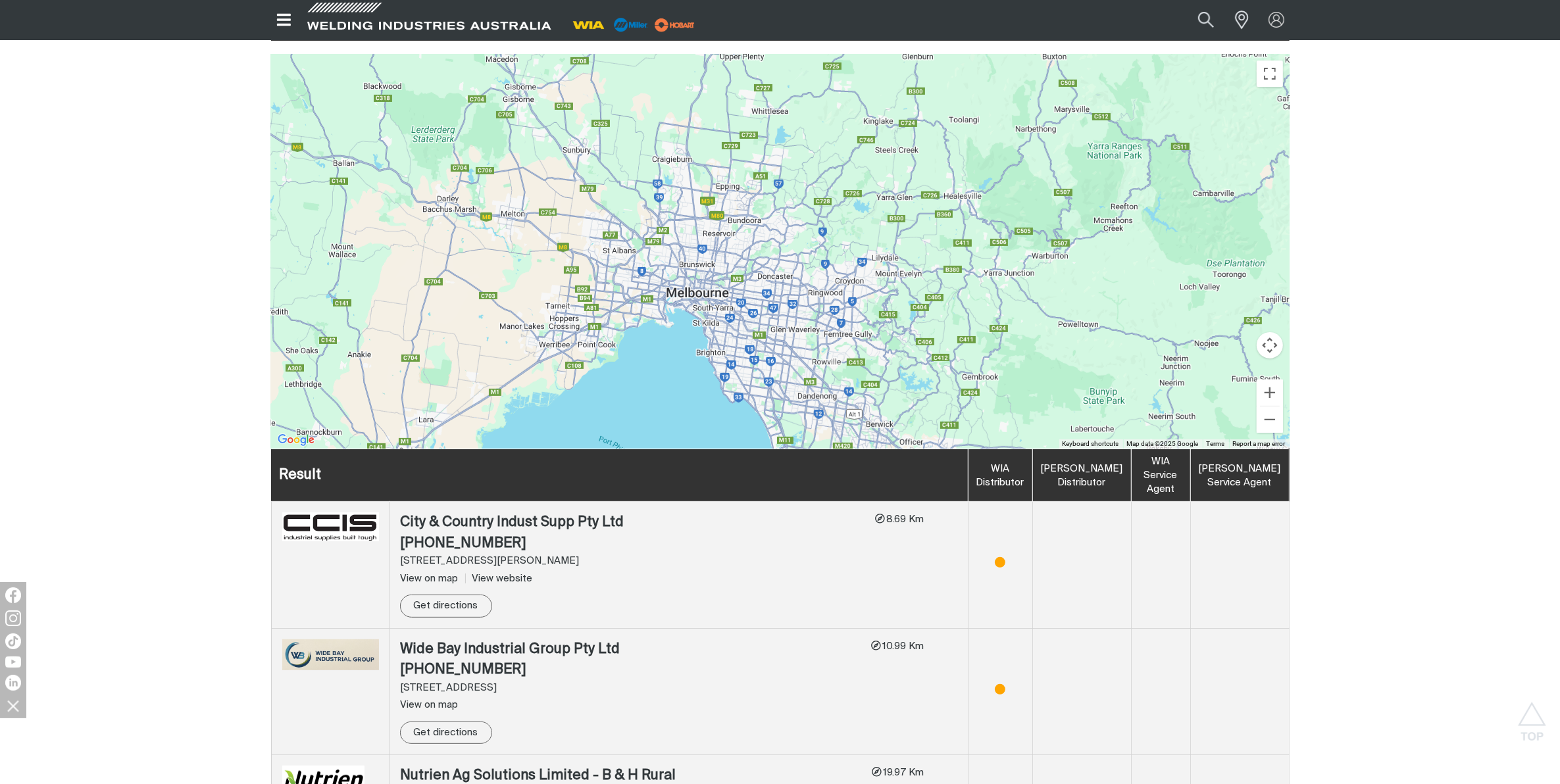
click at [691, 280] on div "To navigate, press the arrow keys." at bounding box center [780, 251] width 1019 height 394
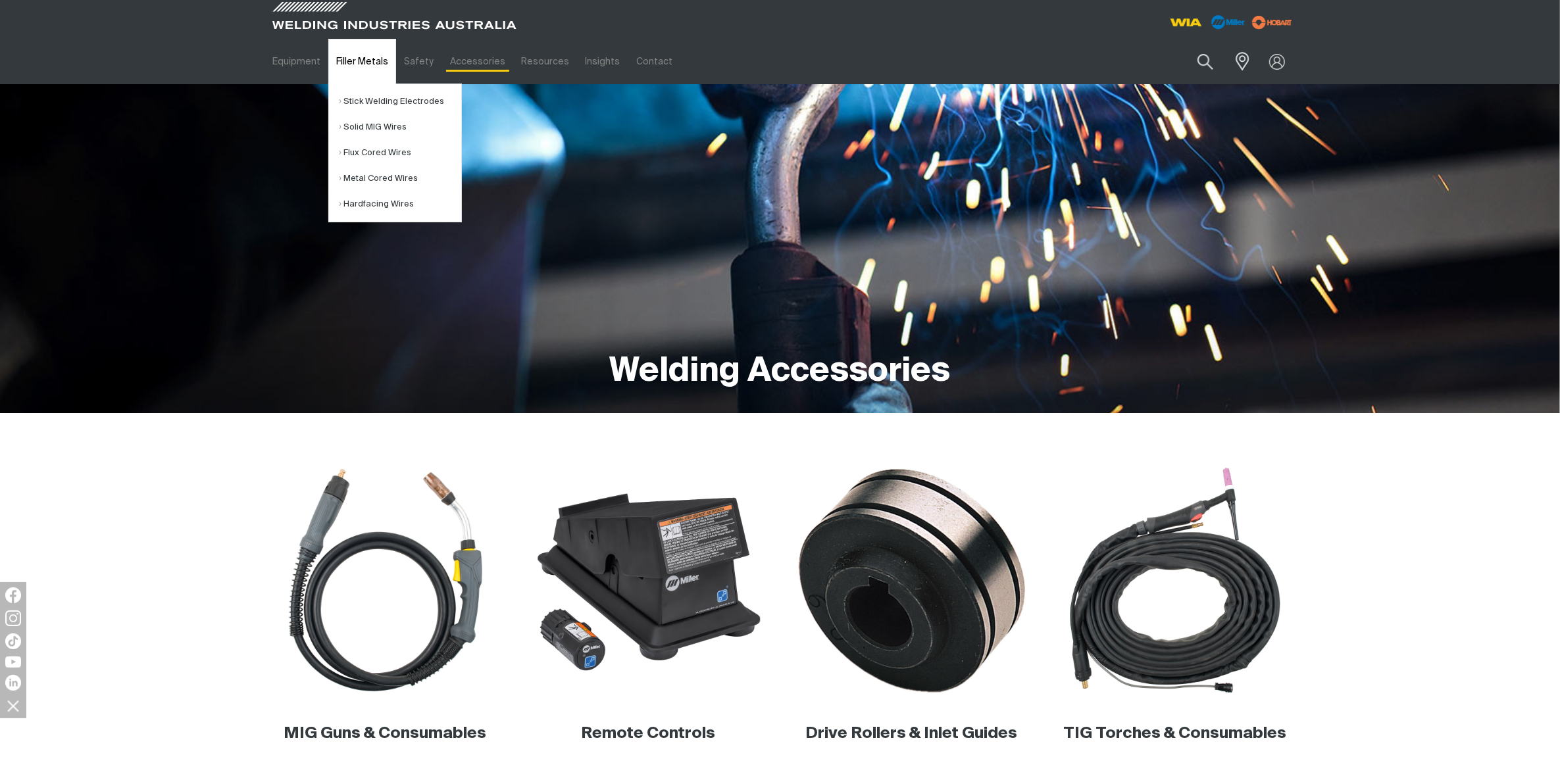
click at [347, 54] on link "Filler Metals" at bounding box center [362, 61] width 68 height 45
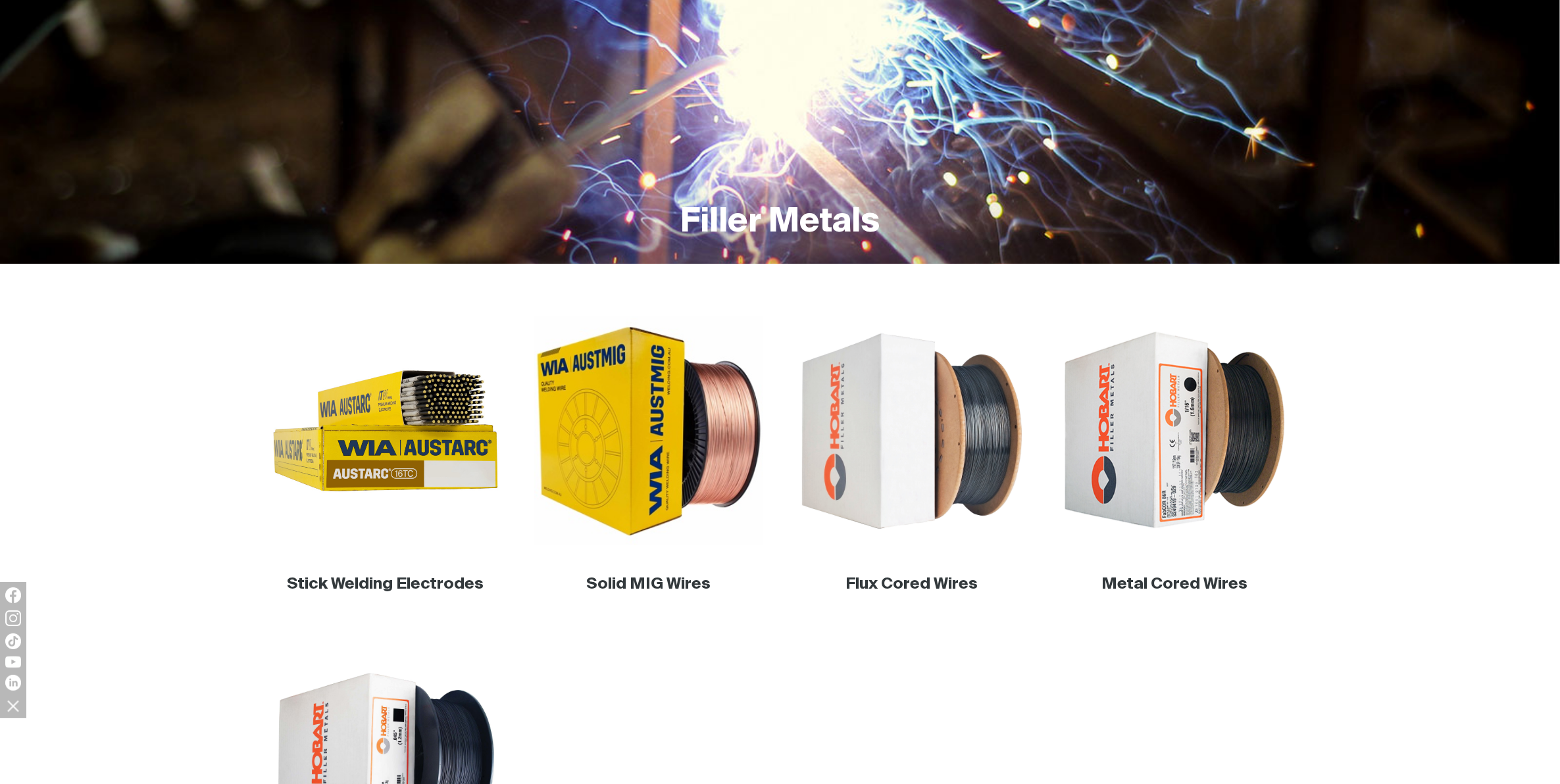
scroll to position [164, 0]
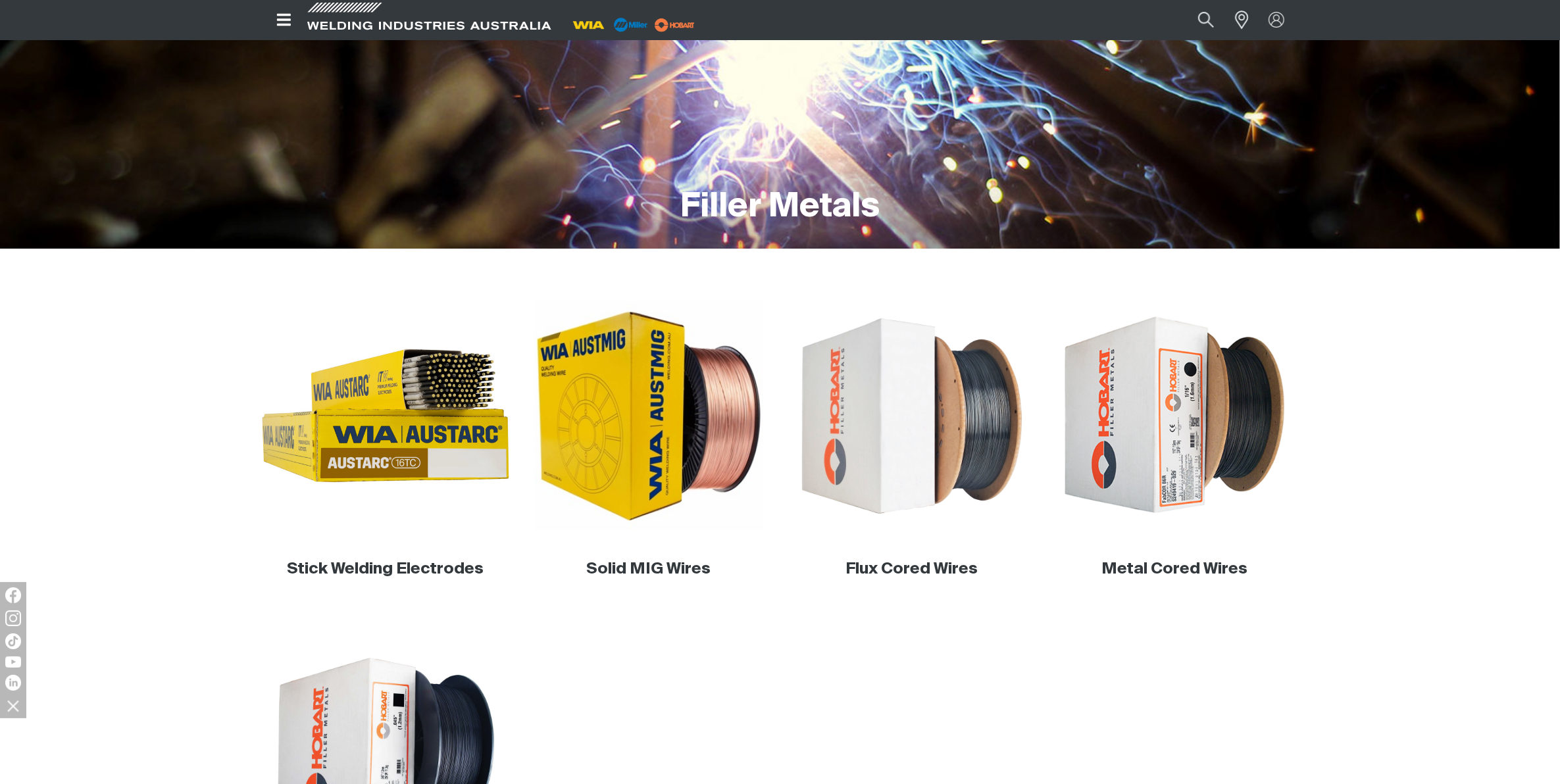
click at [438, 461] on img at bounding box center [385, 415] width 252 height 252
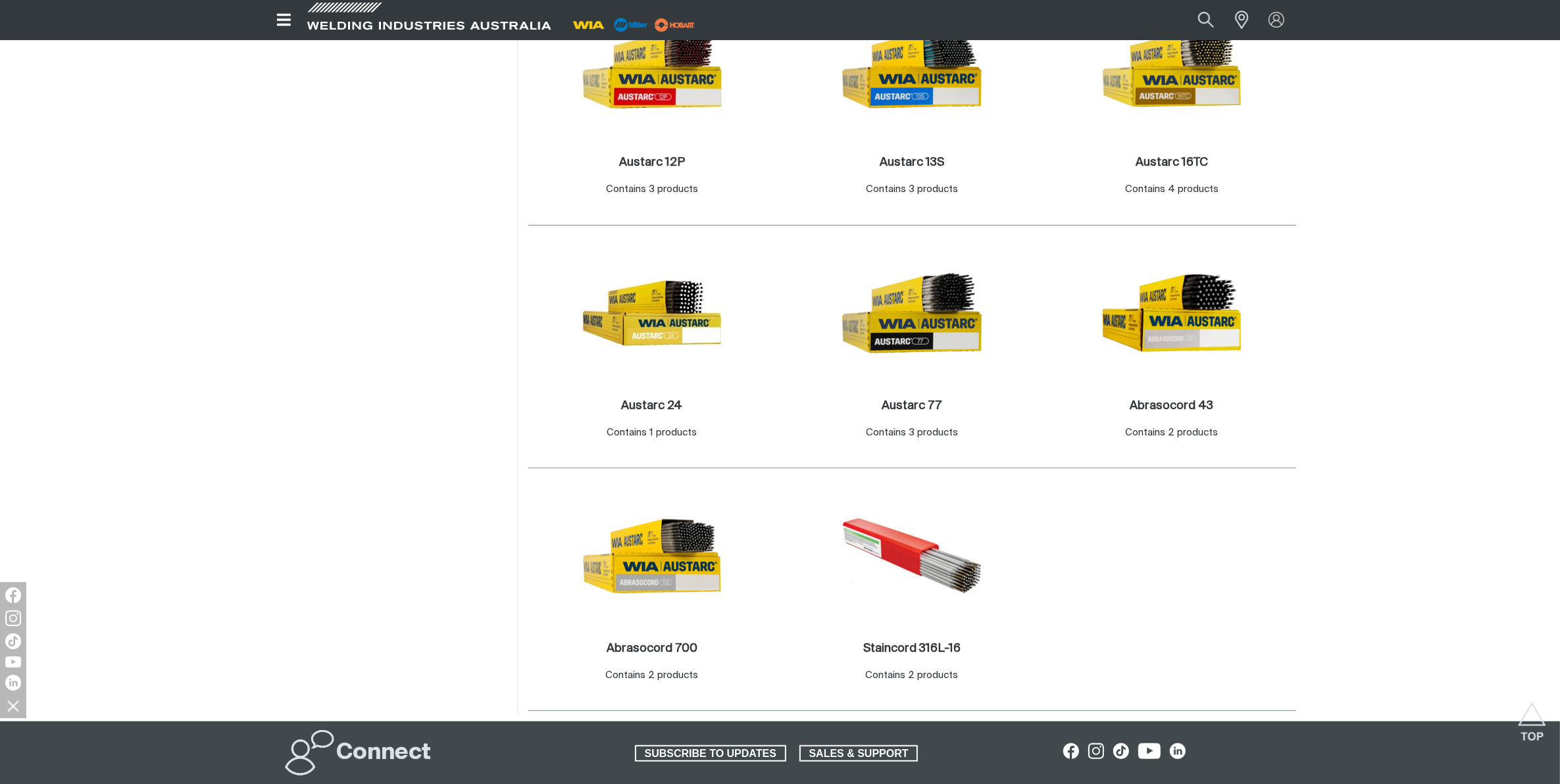
scroll to position [740, 0]
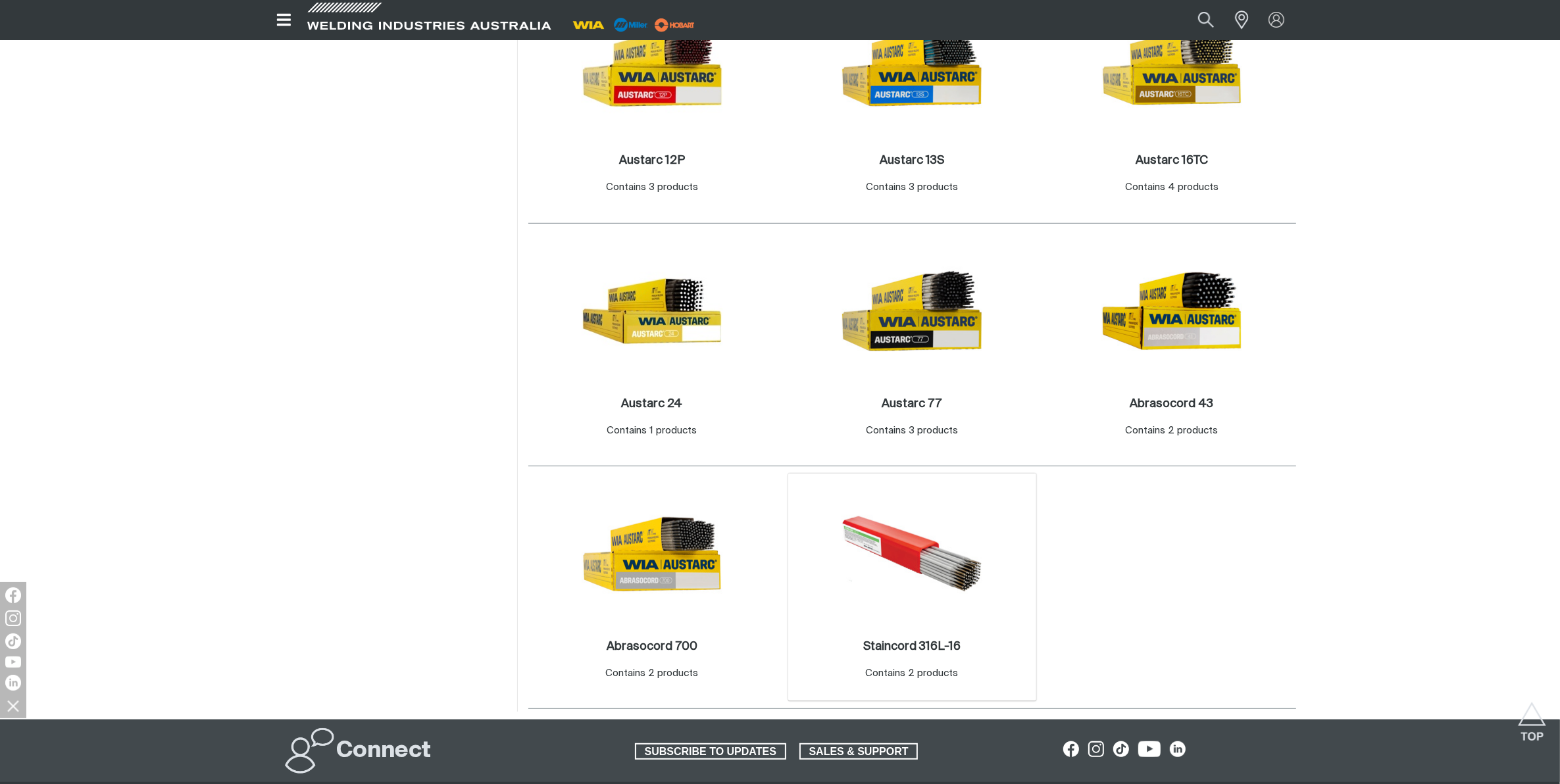
click at [857, 531] on img at bounding box center [912, 554] width 140 height 140
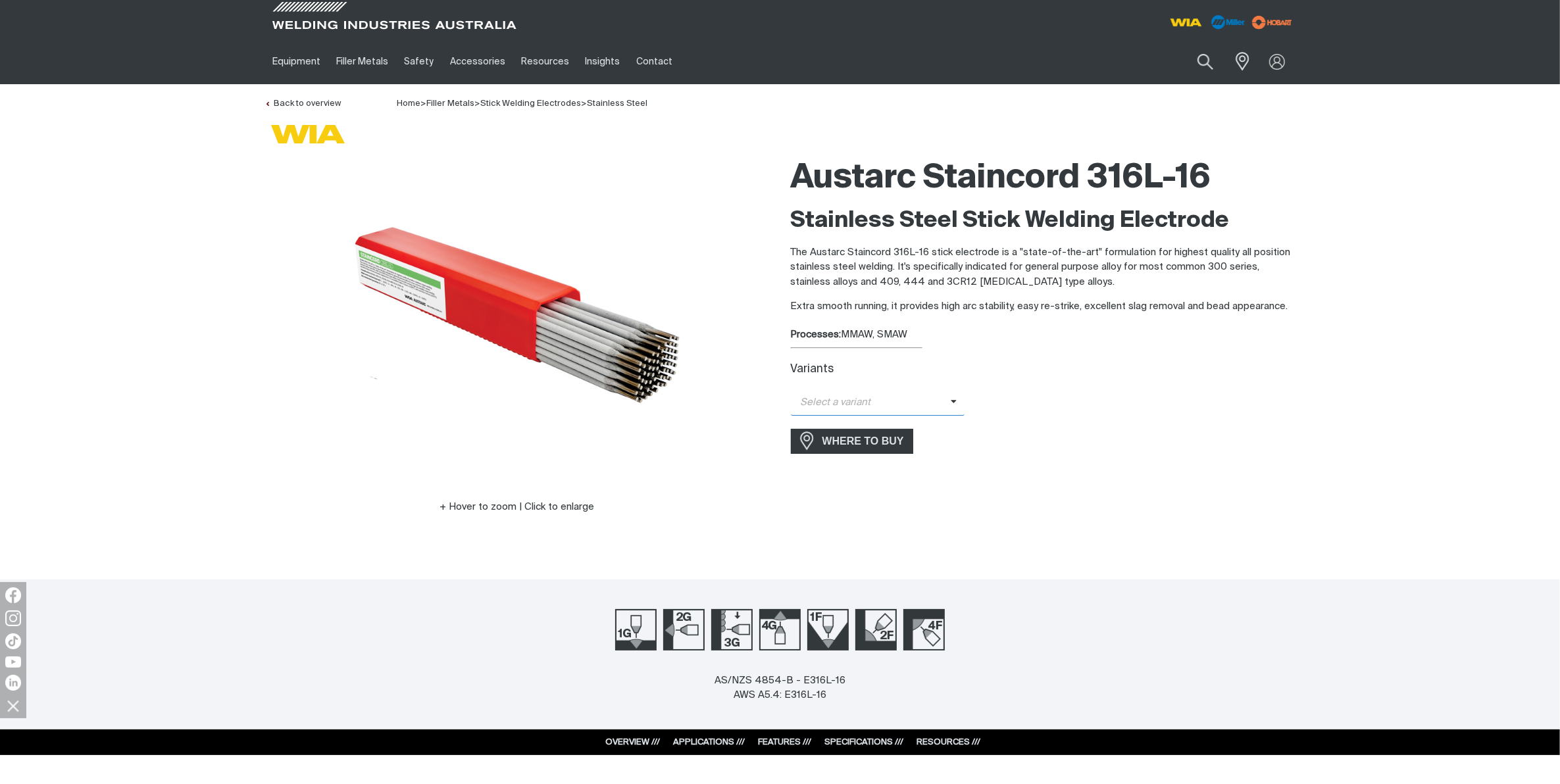
click at [885, 397] on span "Select a variant" at bounding box center [872, 402] width 160 height 15
click at [1124, 469] on div "Austarc Staincord 316L-16 Stainless Steel Stick Welding Electrode The Austarc S…" at bounding box center [1044, 351] width 505 height 401
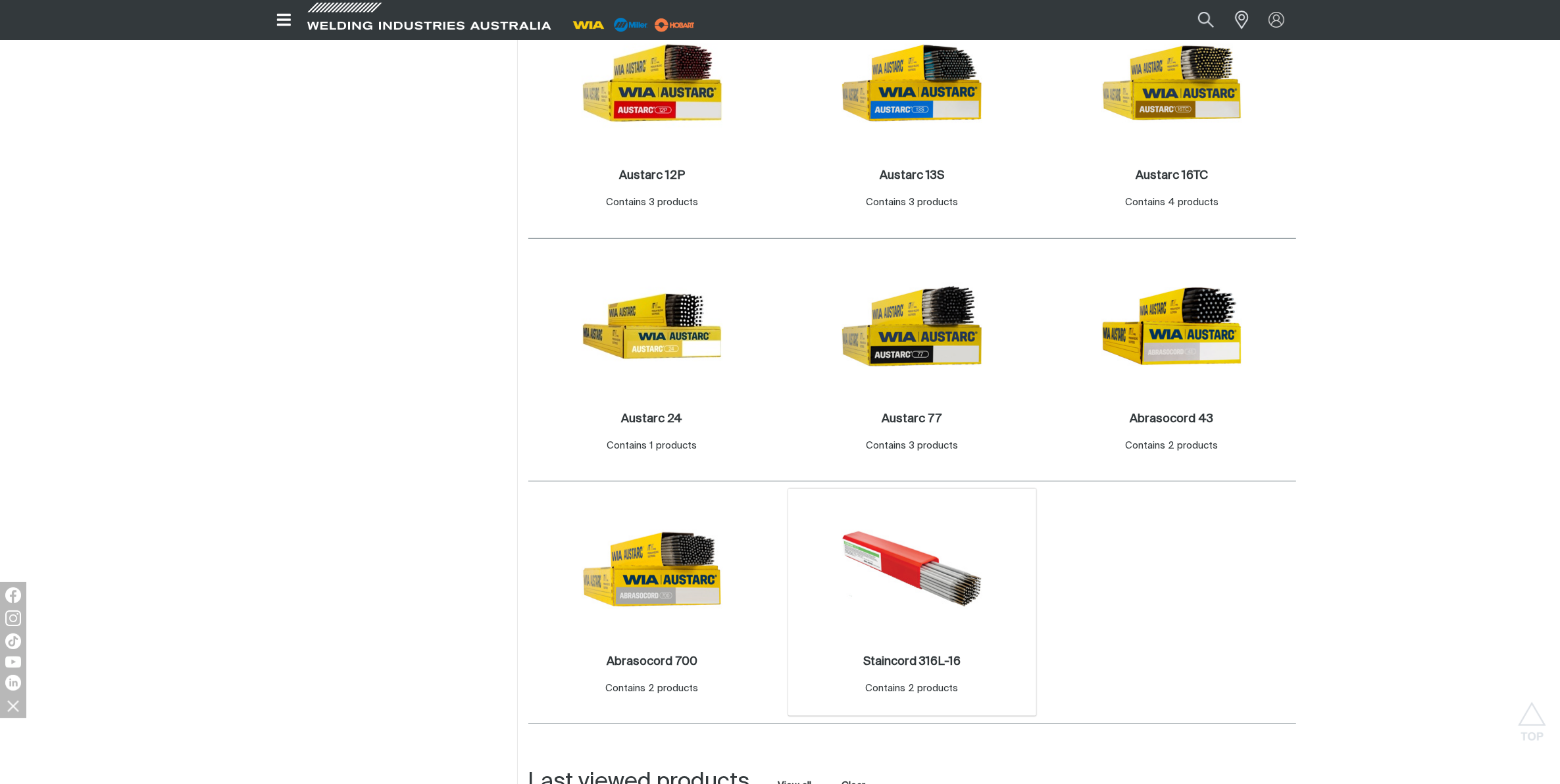
scroll to position [740, 0]
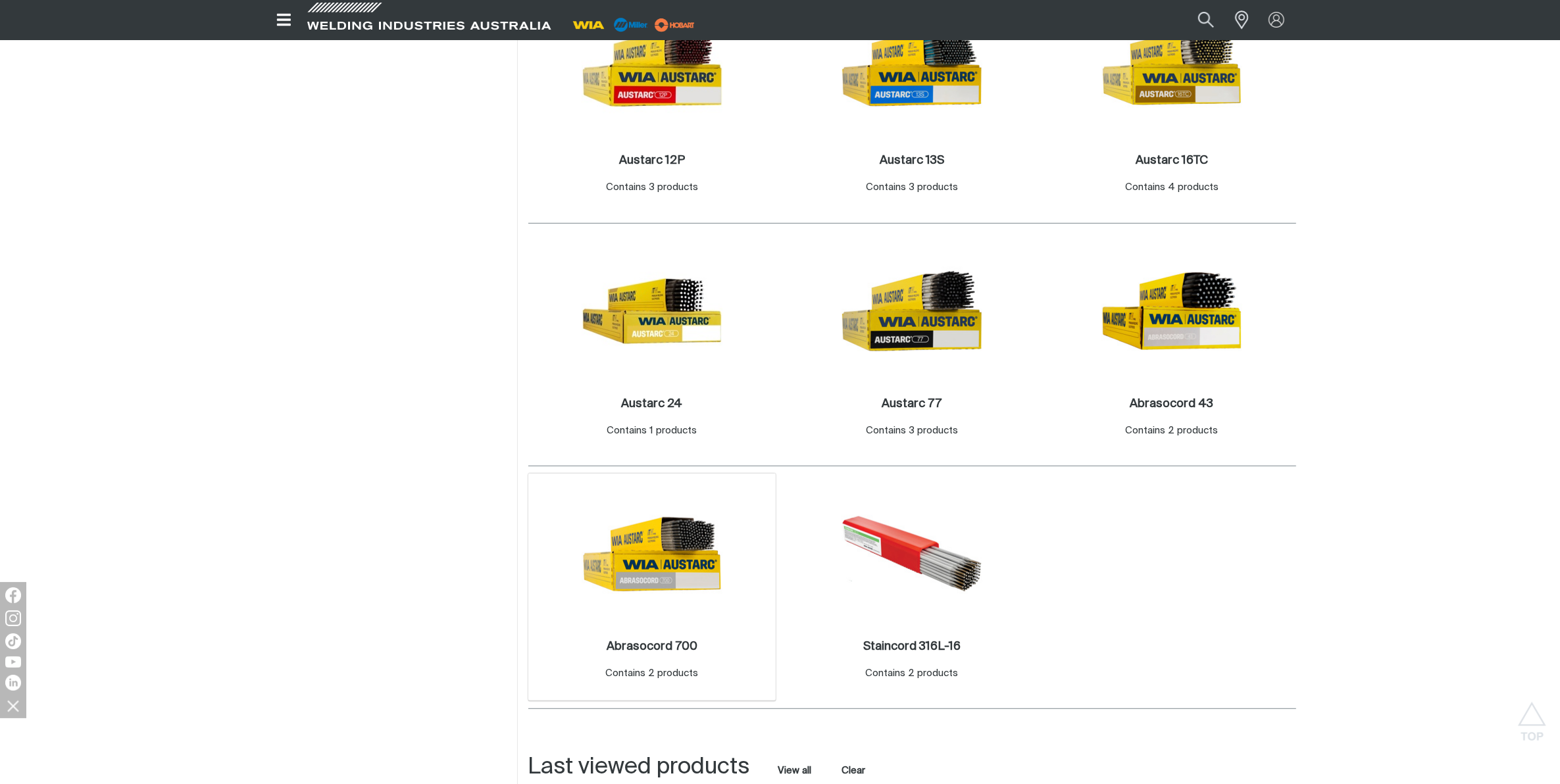
click at [646, 580] on img at bounding box center [652, 554] width 140 height 140
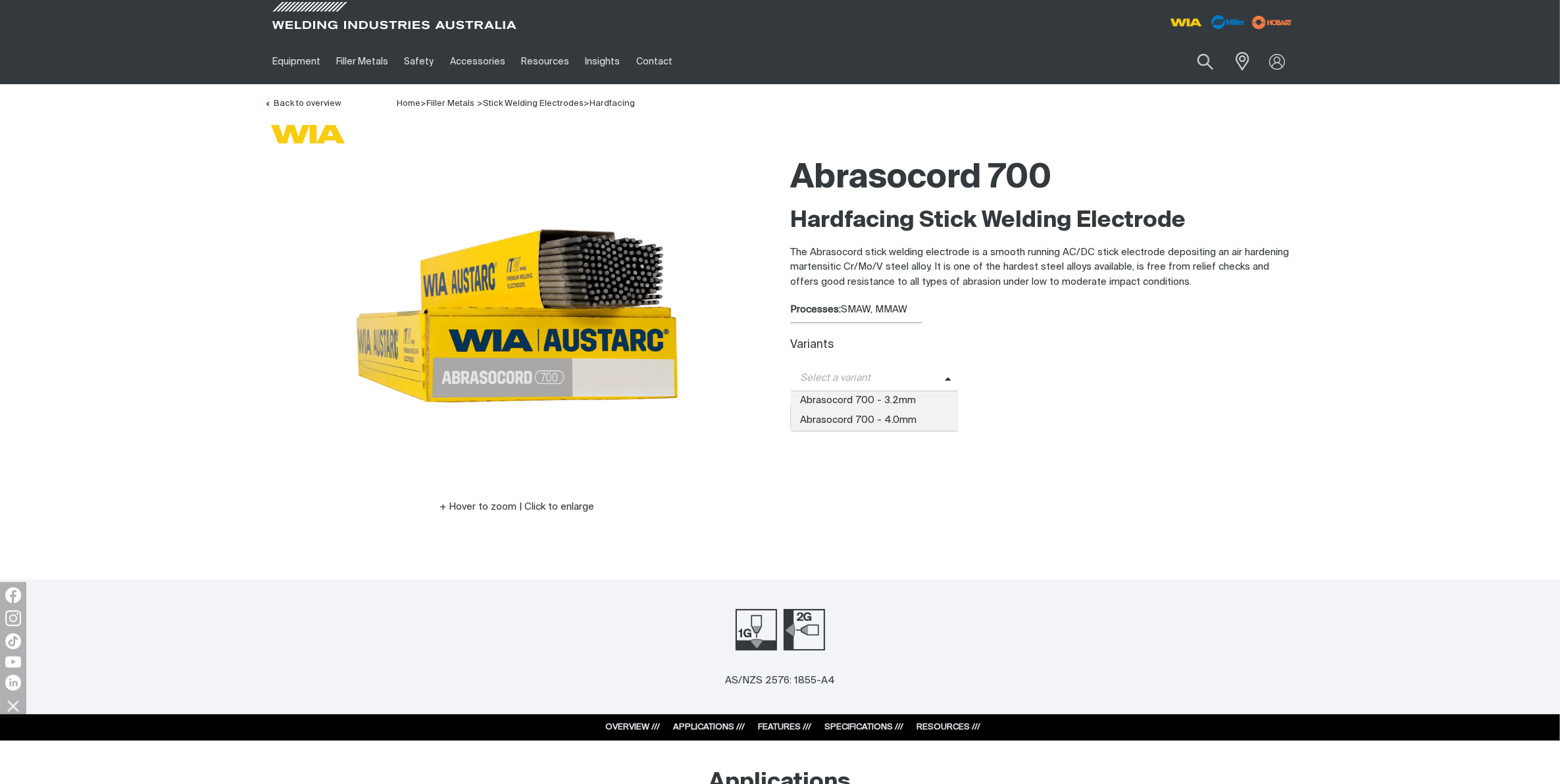
click at [885, 371] on span "Select a variant" at bounding box center [869, 378] width 154 height 15
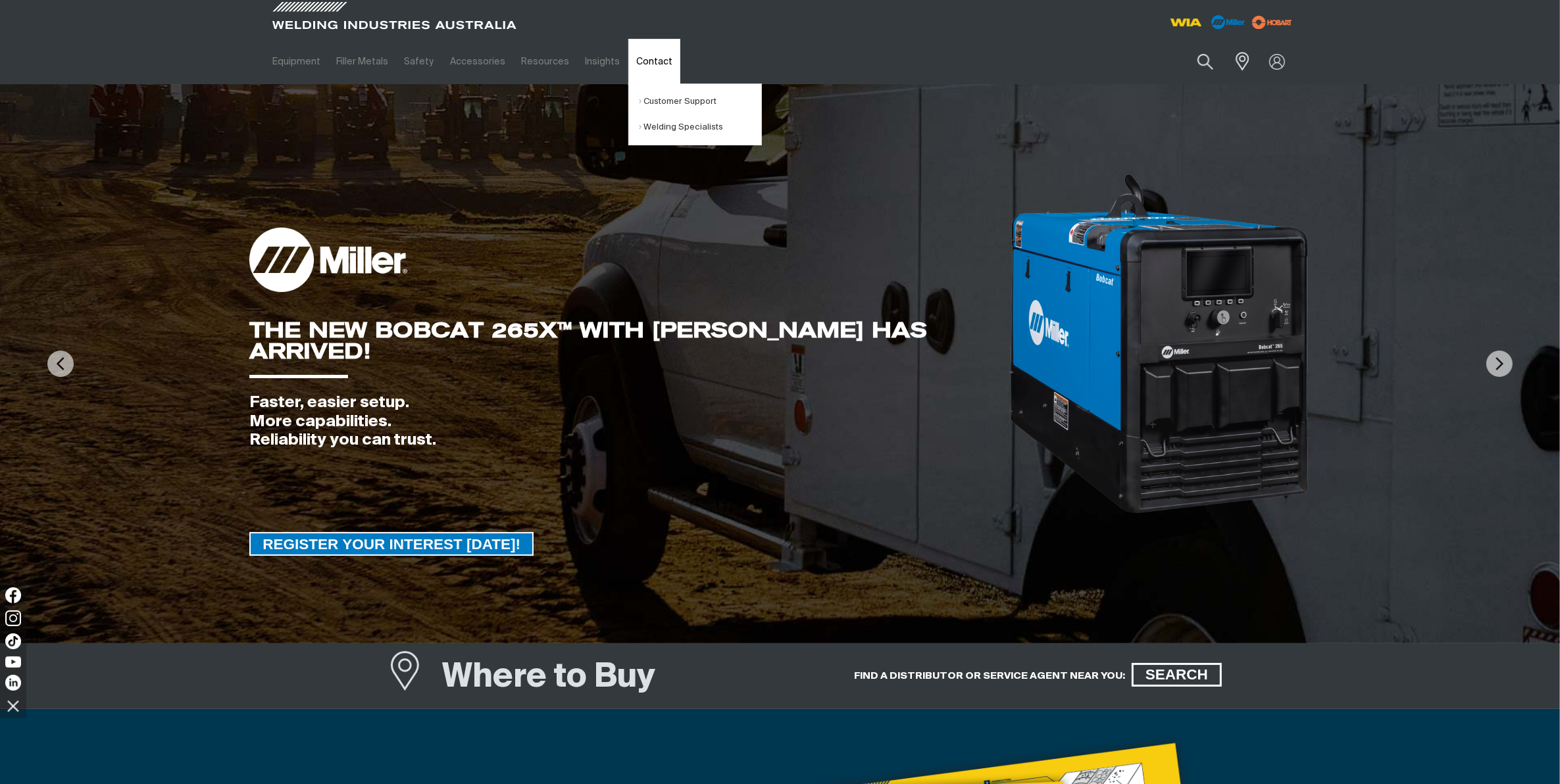
click at [636, 50] on link "Contact" at bounding box center [654, 61] width 52 height 45
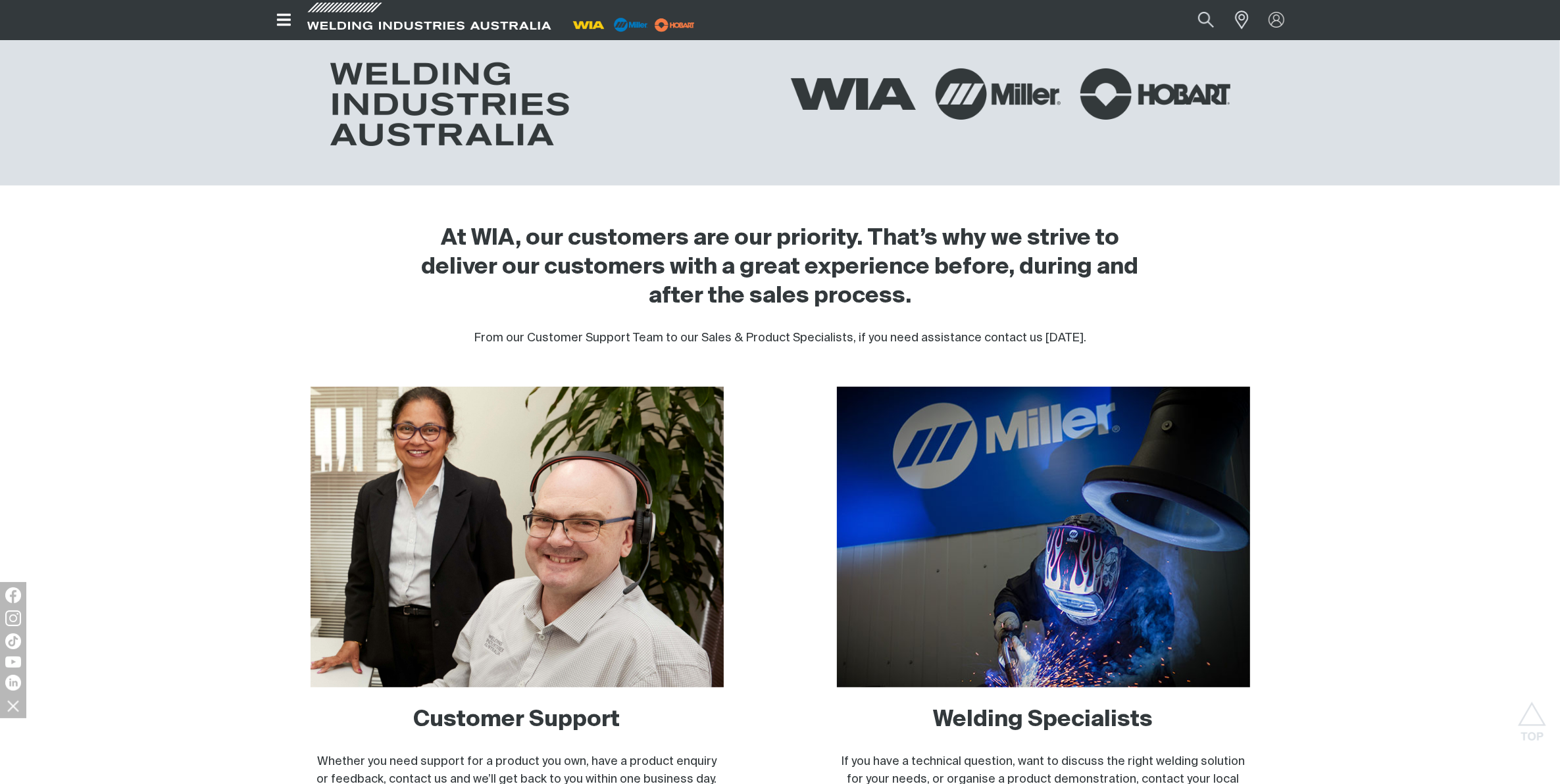
scroll to position [823, 0]
